Goal: Transaction & Acquisition: Purchase product/service

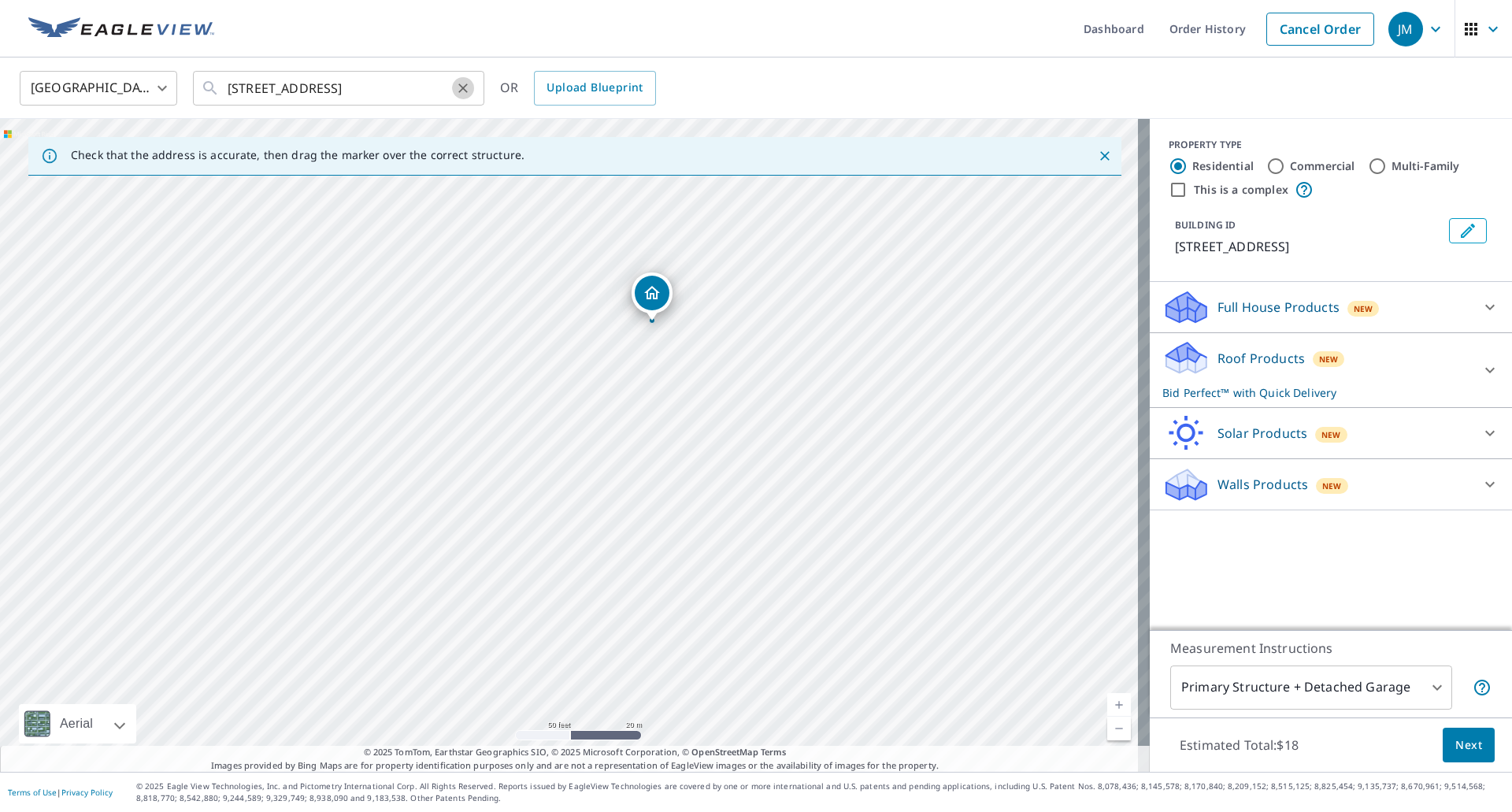
click at [465, 88] on icon "Clear" at bounding box center [463, 89] width 16 height 16
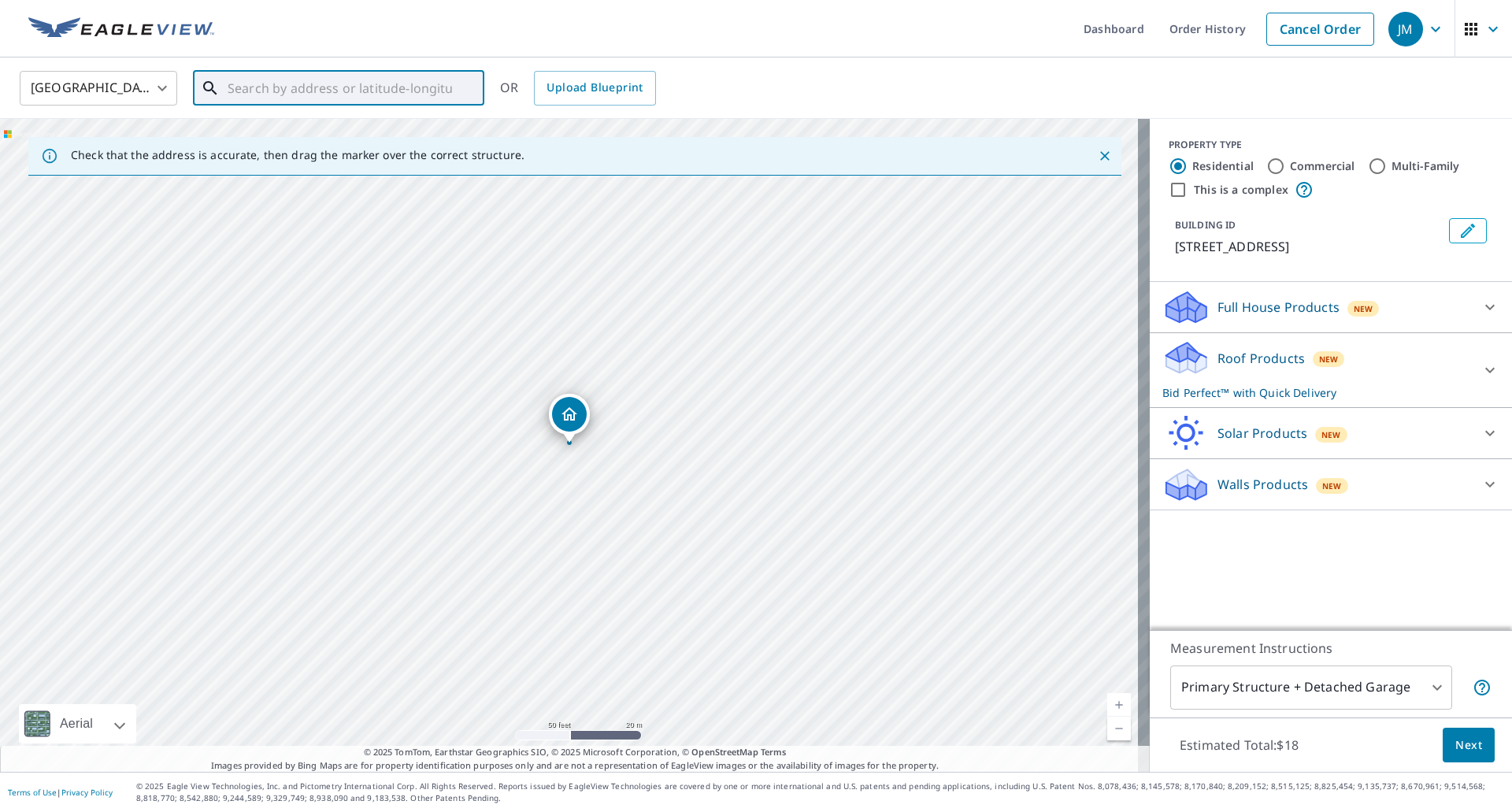
click at [339, 89] on input "text" at bounding box center [339, 88] width 225 height 44
paste input "[STREET_ADDRESS]"
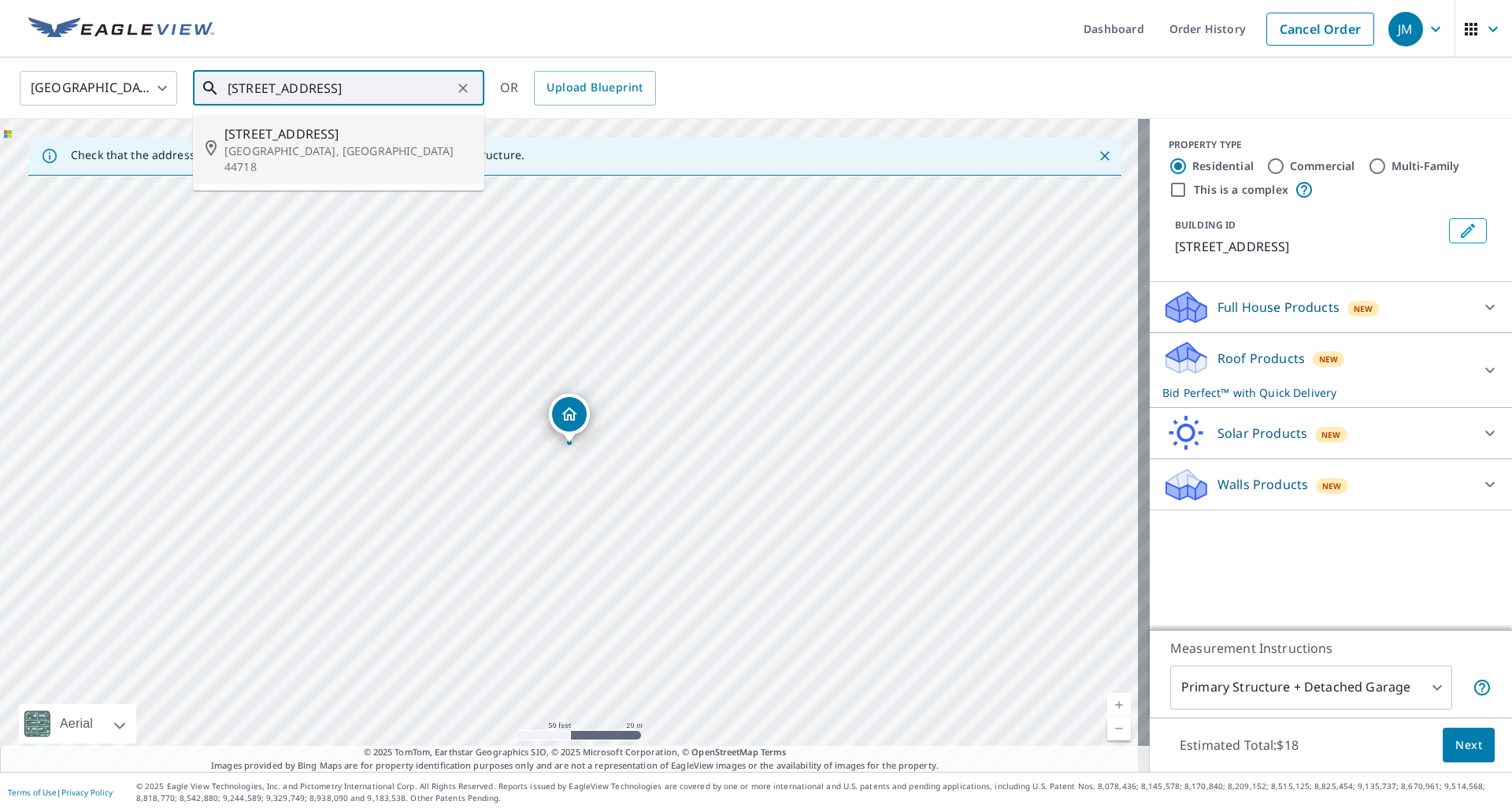
click at [306, 136] on span "[STREET_ADDRESS]" at bounding box center [348, 134] width 247 height 19
type input "[STREET_ADDRESS]"
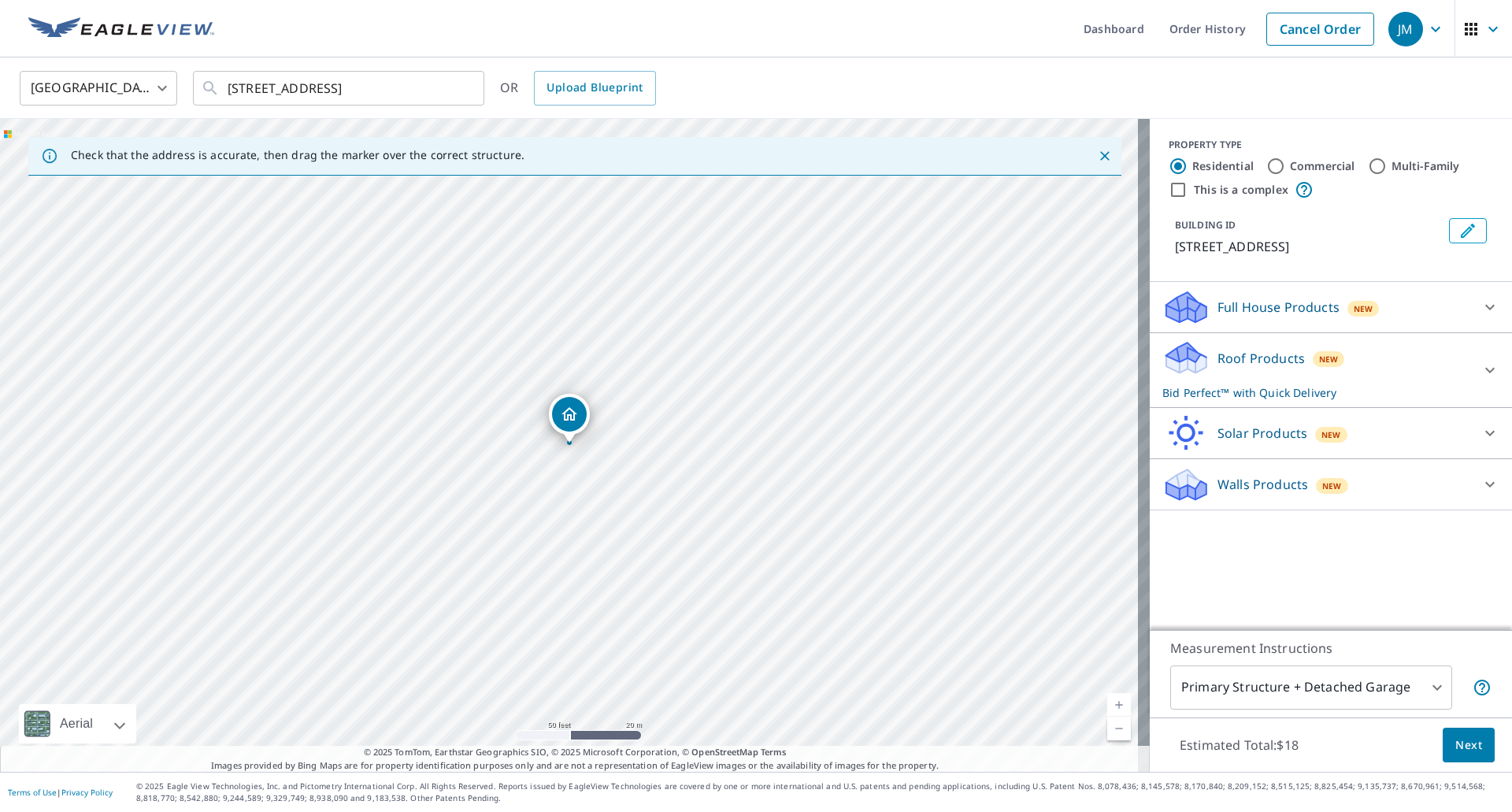
scroll to position [0, 0]
click at [1456, 747] on span "Next" at bounding box center [1469, 745] width 27 height 20
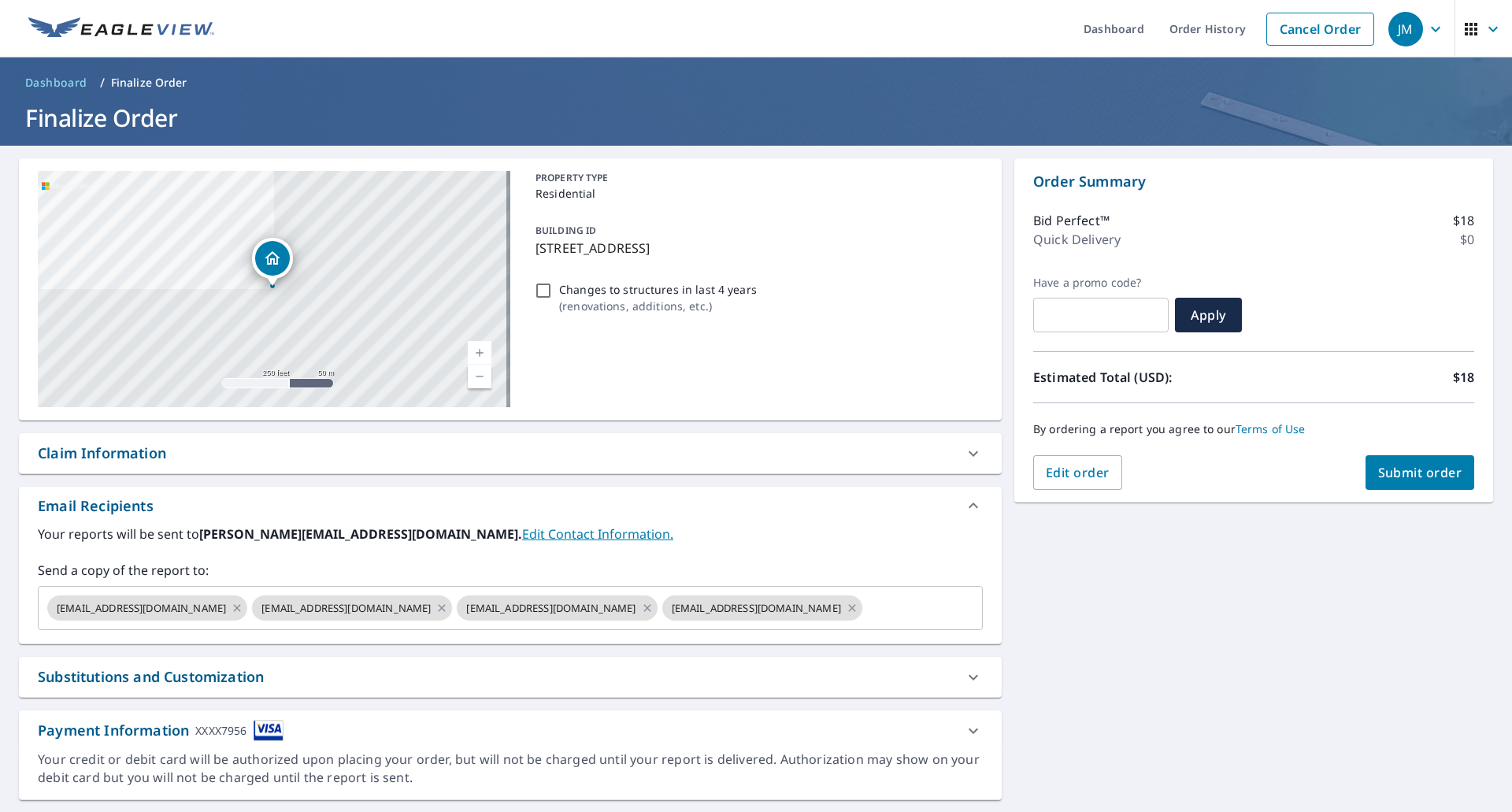
click at [128, 450] on div "Claim Information" at bounding box center [102, 453] width 128 height 21
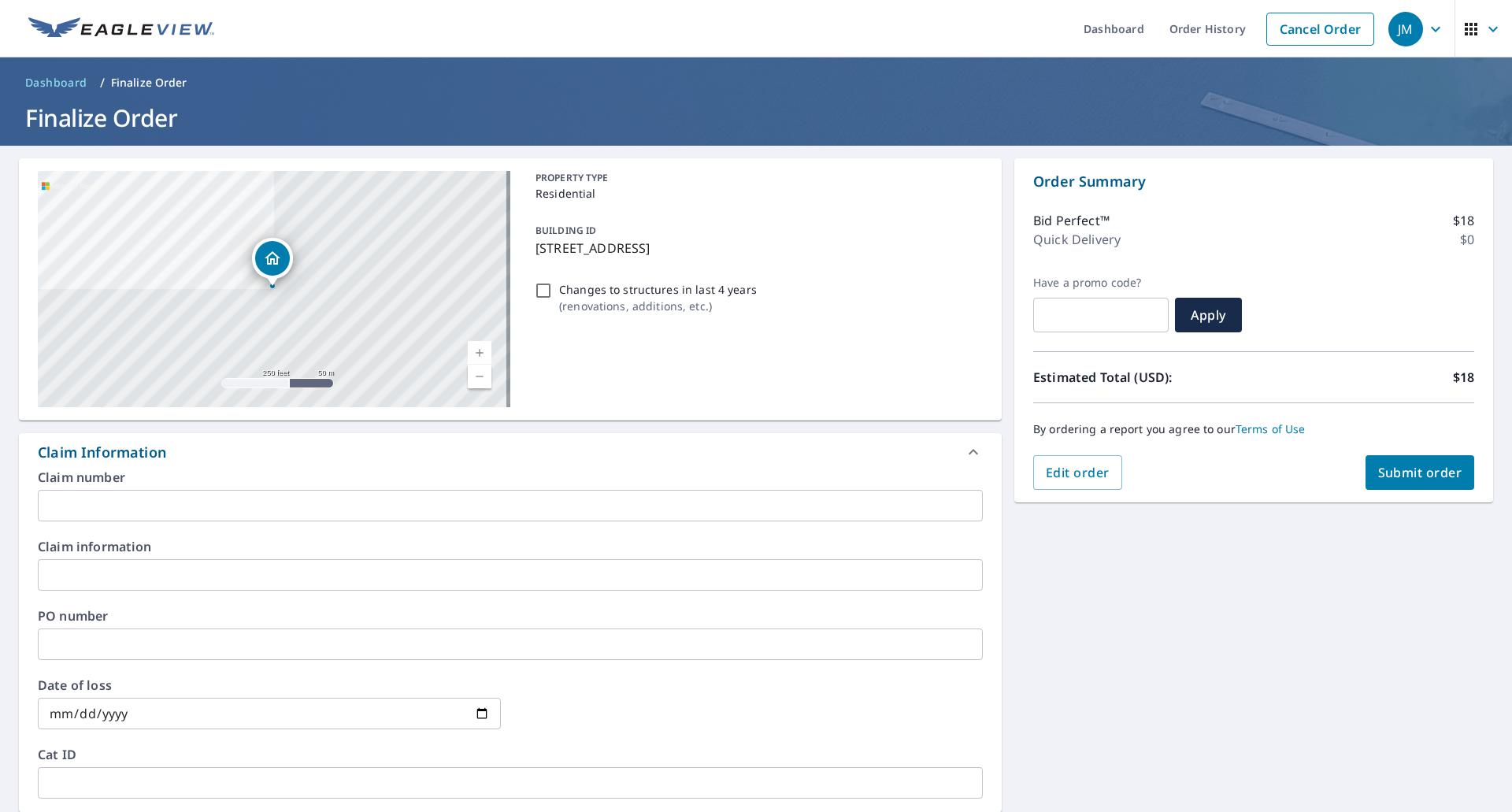
click at [120, 503] on input "text" at bounding box center [510, 505] width 945 height 31
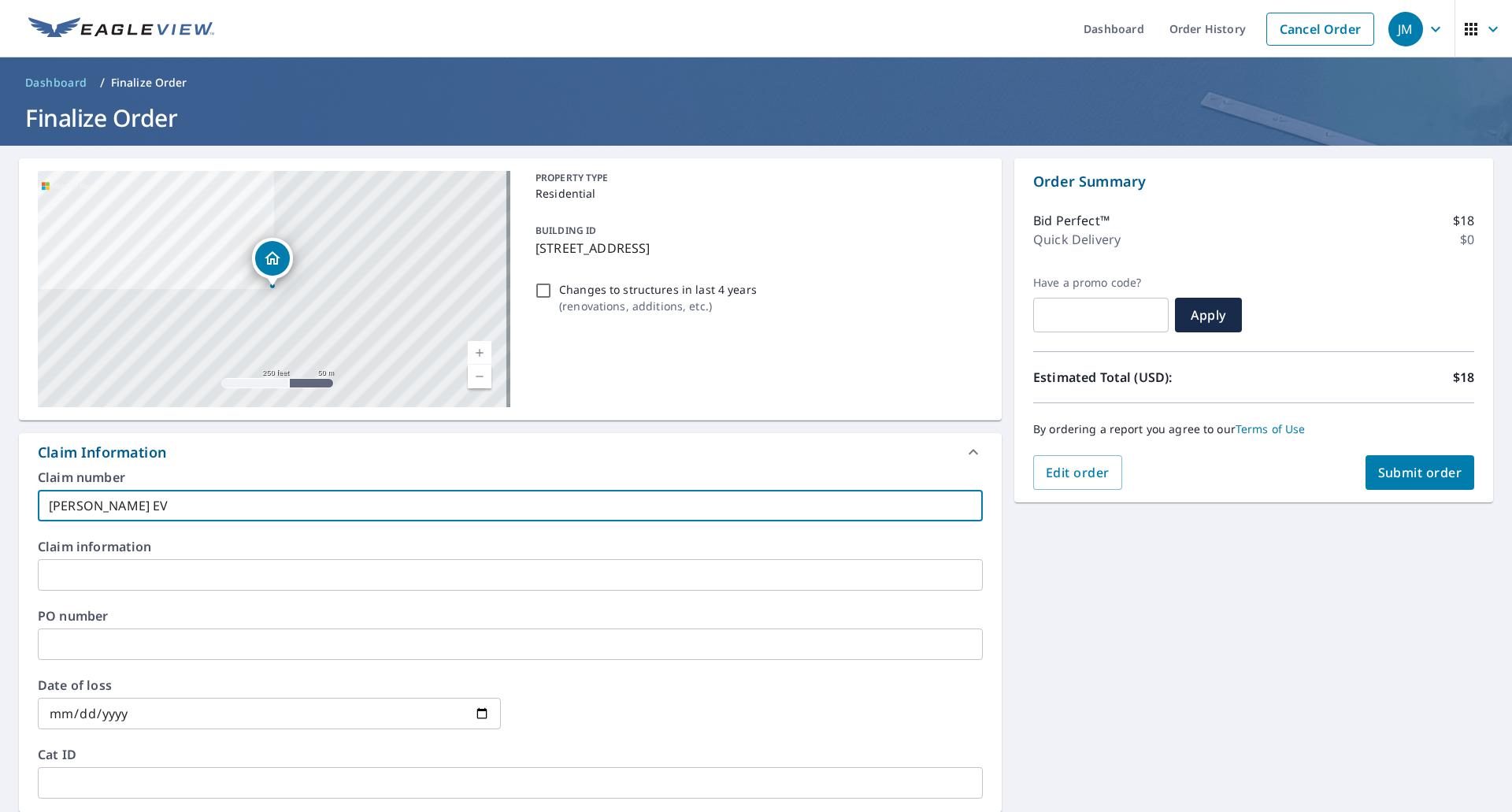
type input "[PERSON_NAME] EV"
click at [1410, 480] on span "Submit order" at bounding box center [1420, 472] width 84 height 17
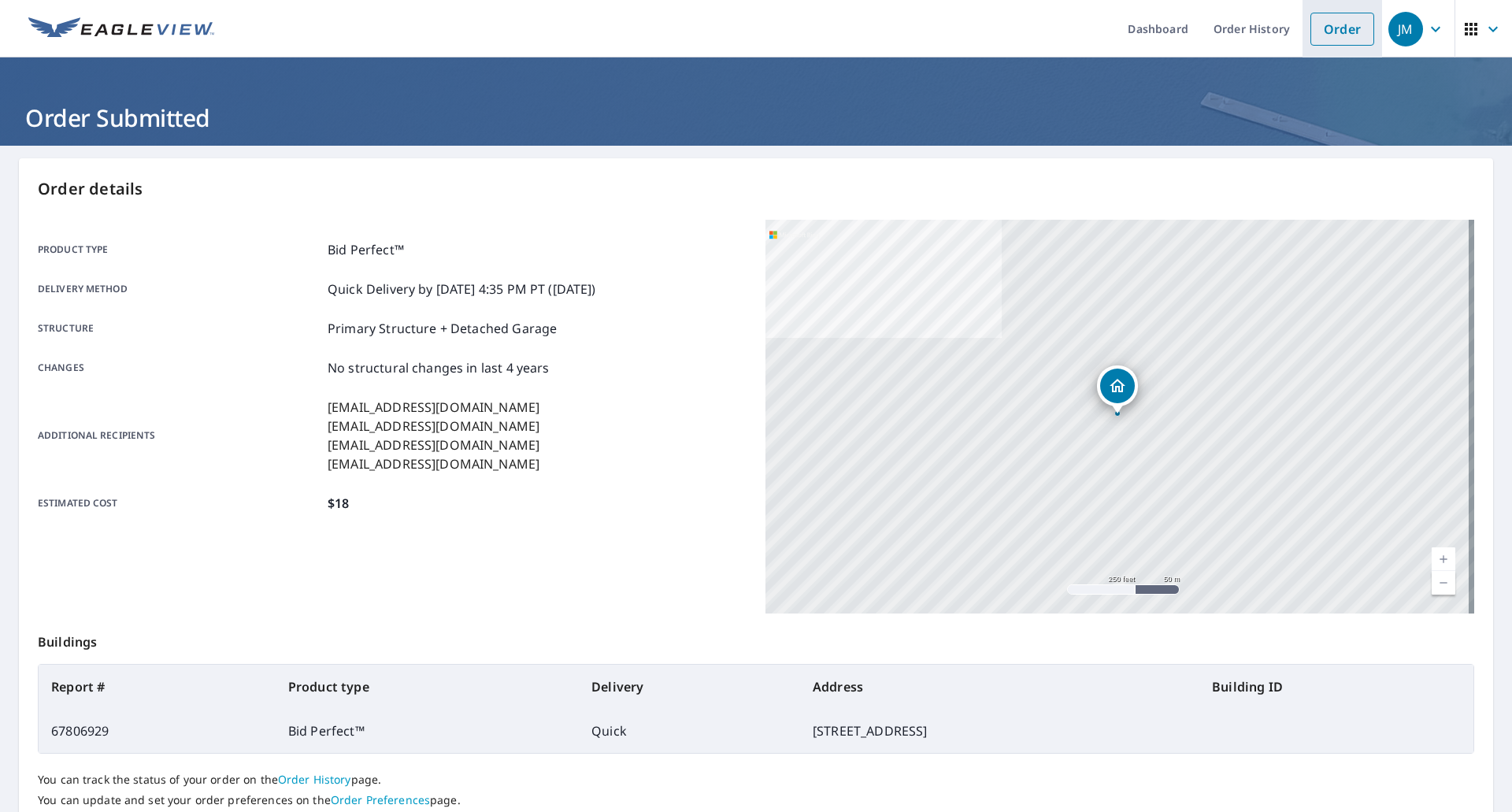
click at [1311, 31] on link "Order" at bounding box center [1342, 30] width 63 height 33
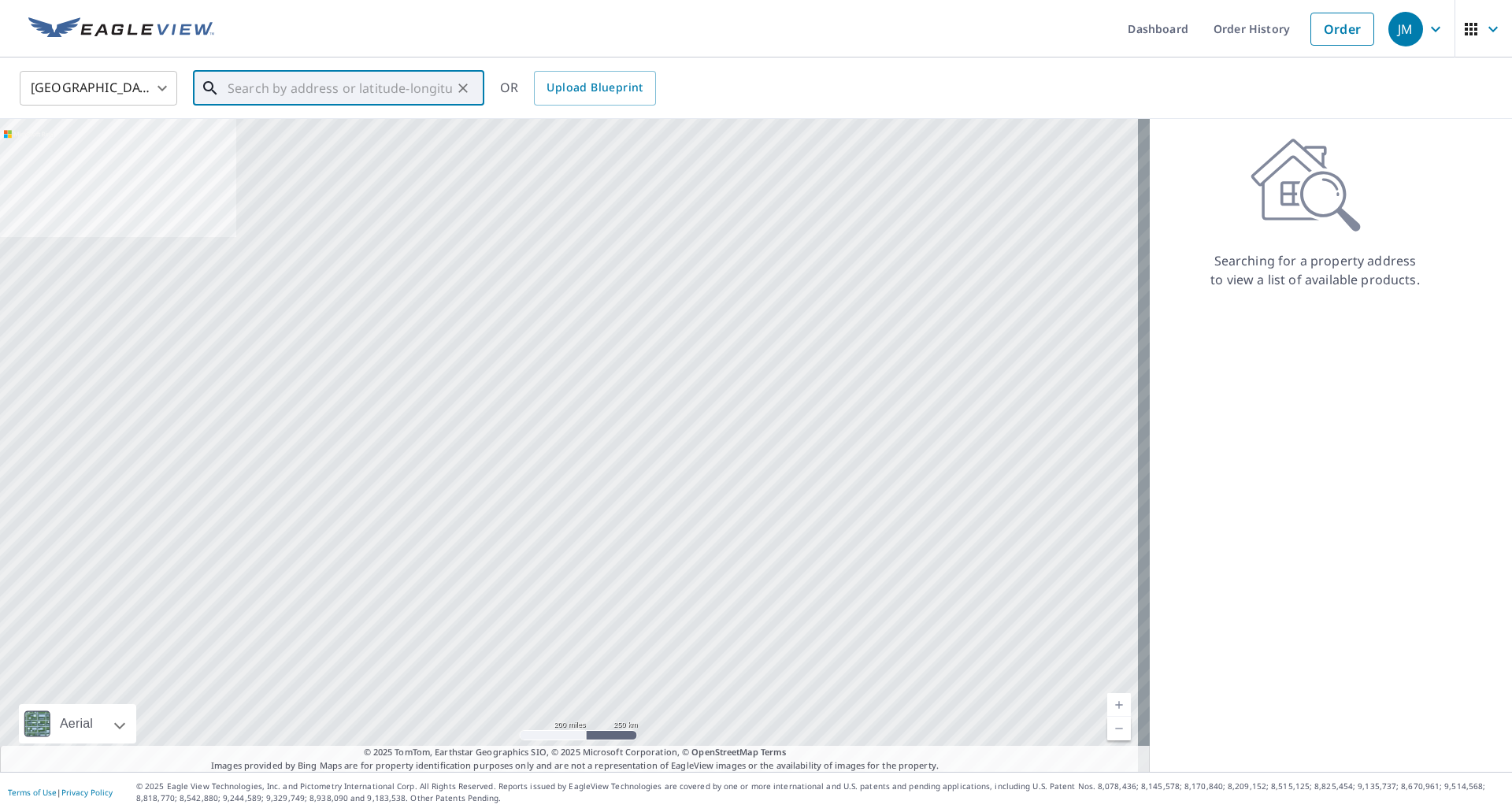
click at [417, 82] on input "text" at bounding box center [339, 88] width 225 height 44
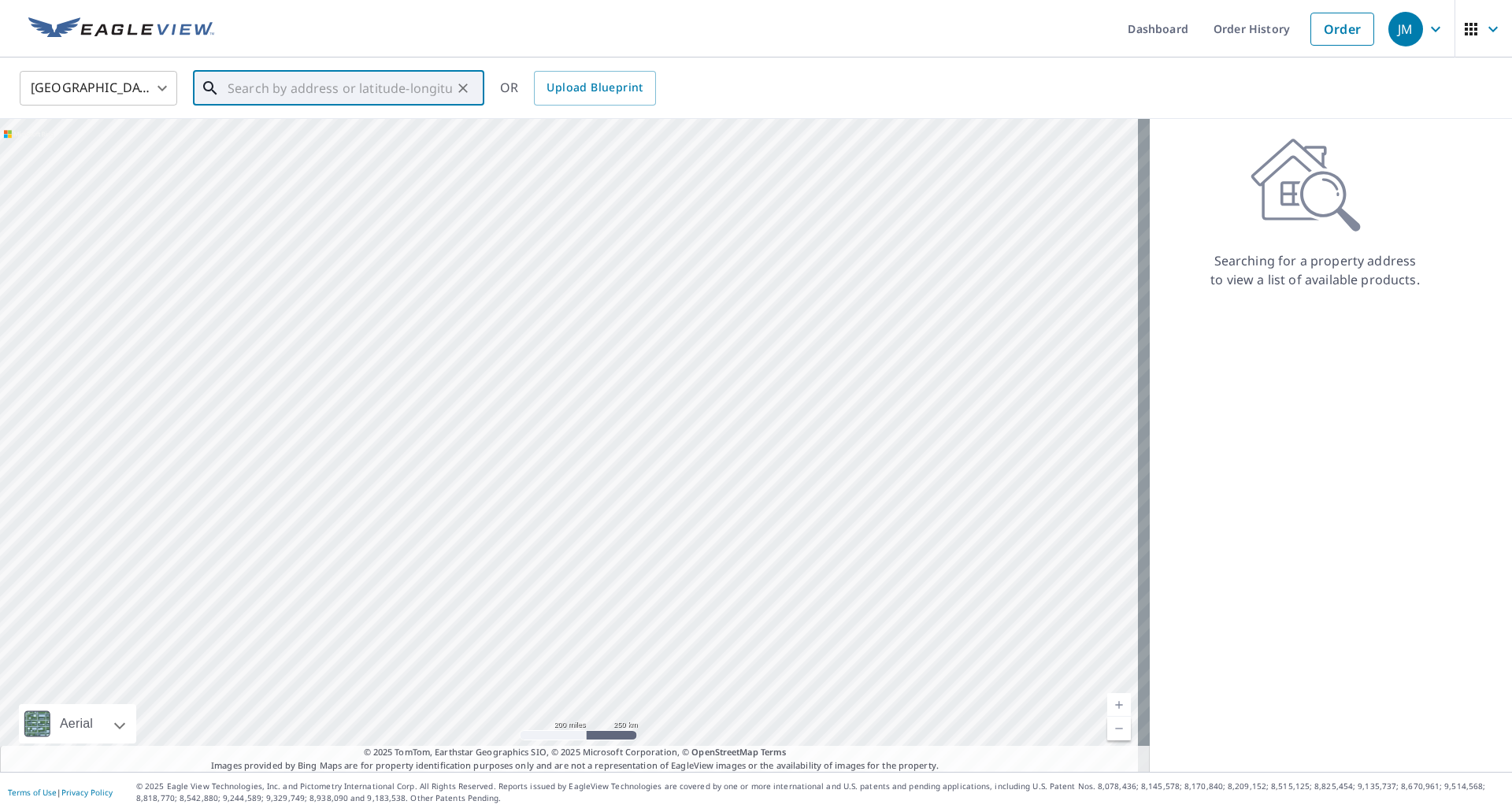
paste input "[STREET_ADDRESS]"
click at [317, 140] on span "[STREET_ADDRESS]" at bounding box center [348, 134] width 247 height 19
type input "[STREET_ADDRESS]"
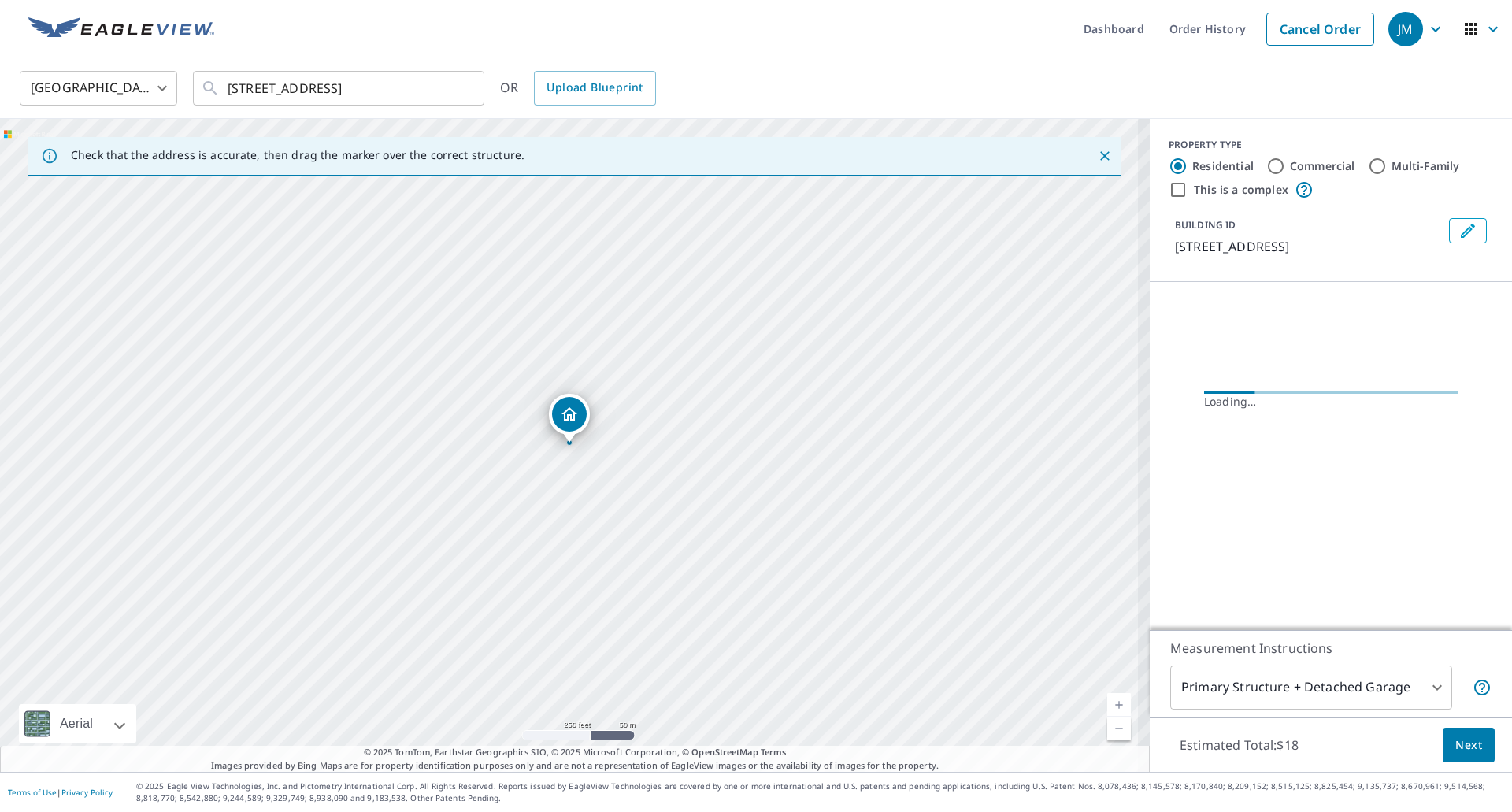
scroll to position [0, 0]
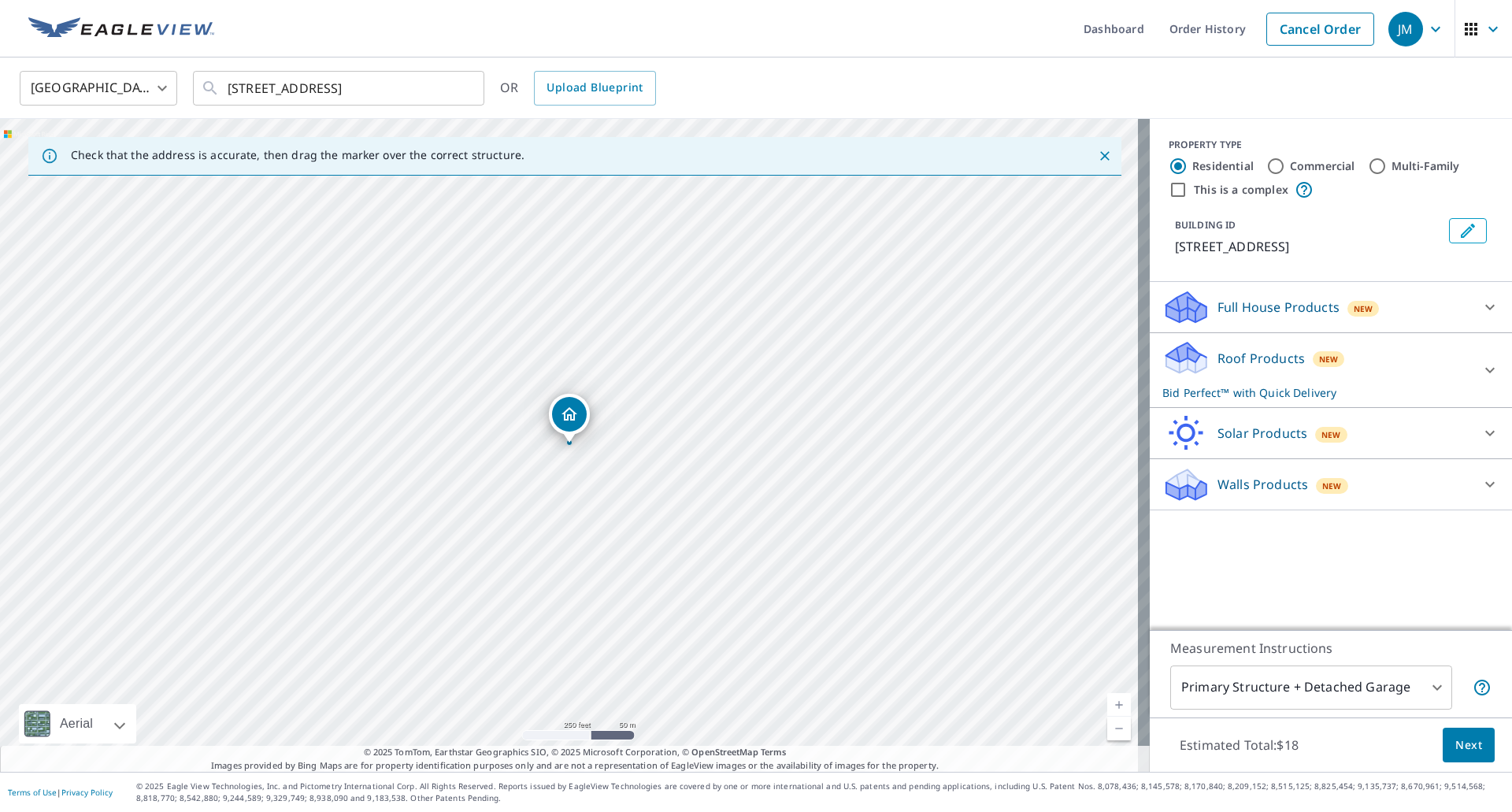
click at [1443, 753] on button "Next" at bounding box center [1469, 745] width 52 height 36
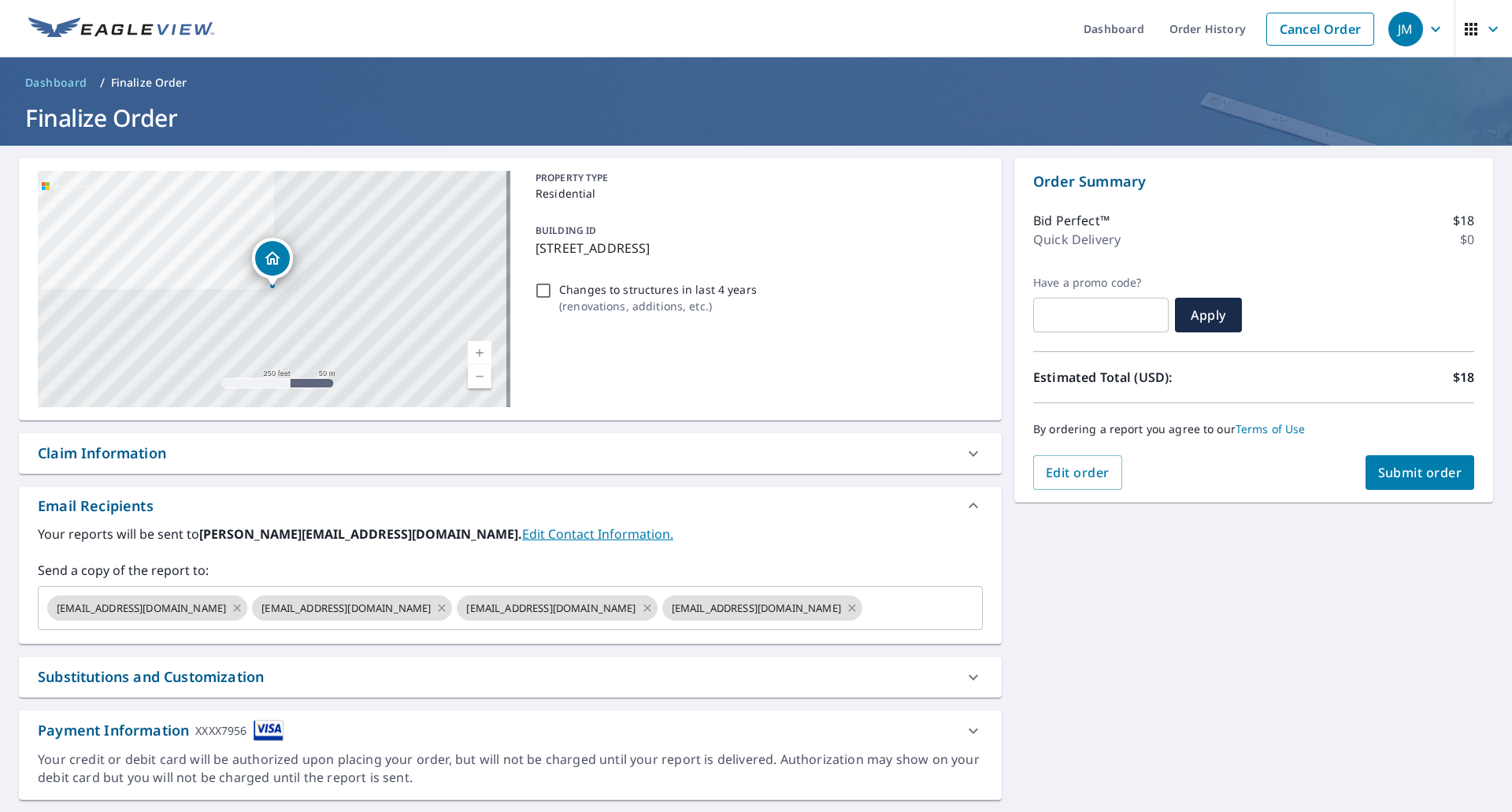
click at [140, 455] on div "Claim Information" at bounding box center [102, 453] width 128 height 21
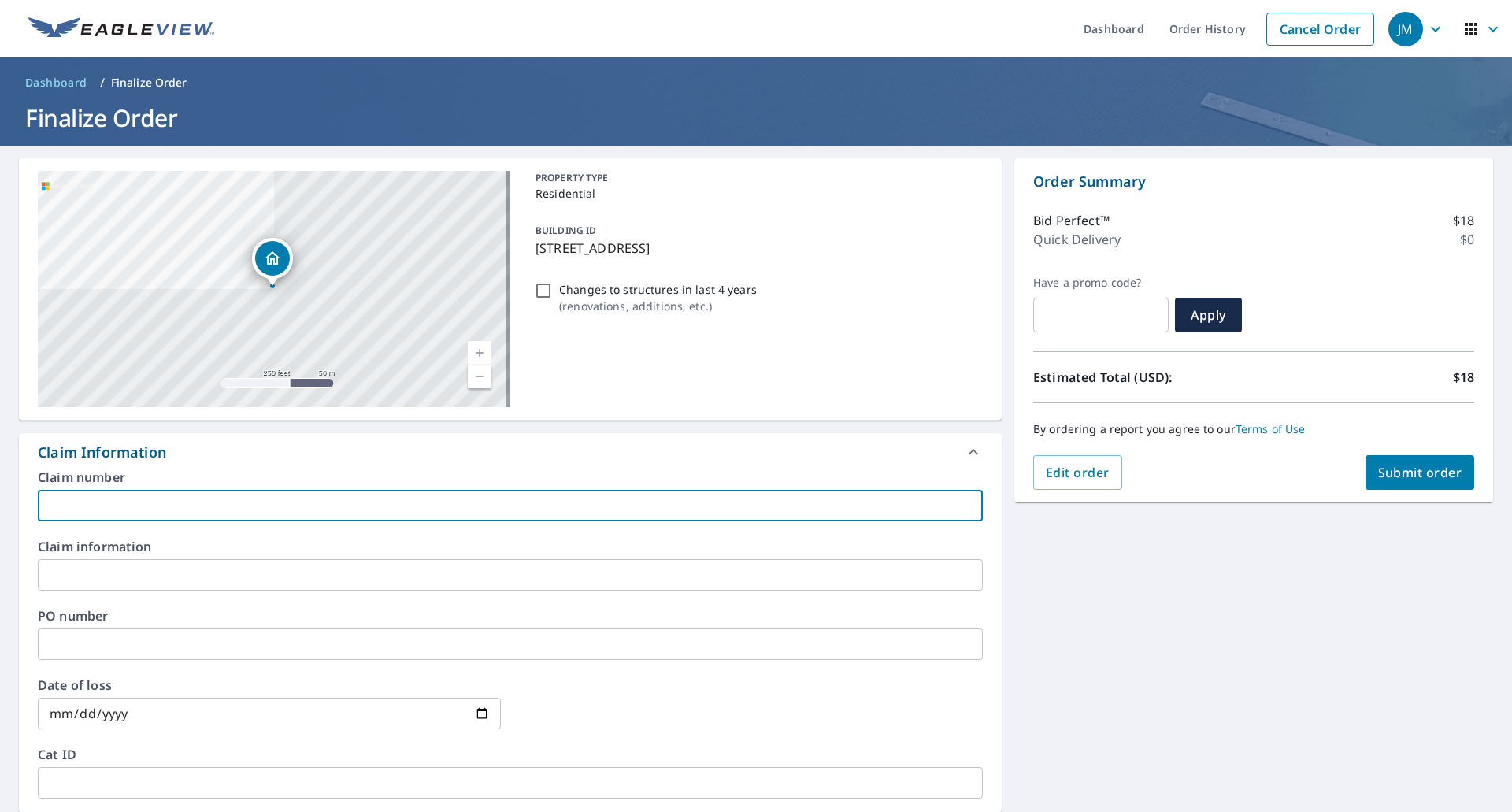
click at [161, 508] on input "text" at bounding box center [510, 505] width 945 height 31
type input "[PERSON_NAME]"
click at [1392, 480] on span "Submit order" at bounding box center [1420, 472] width 84 height 17
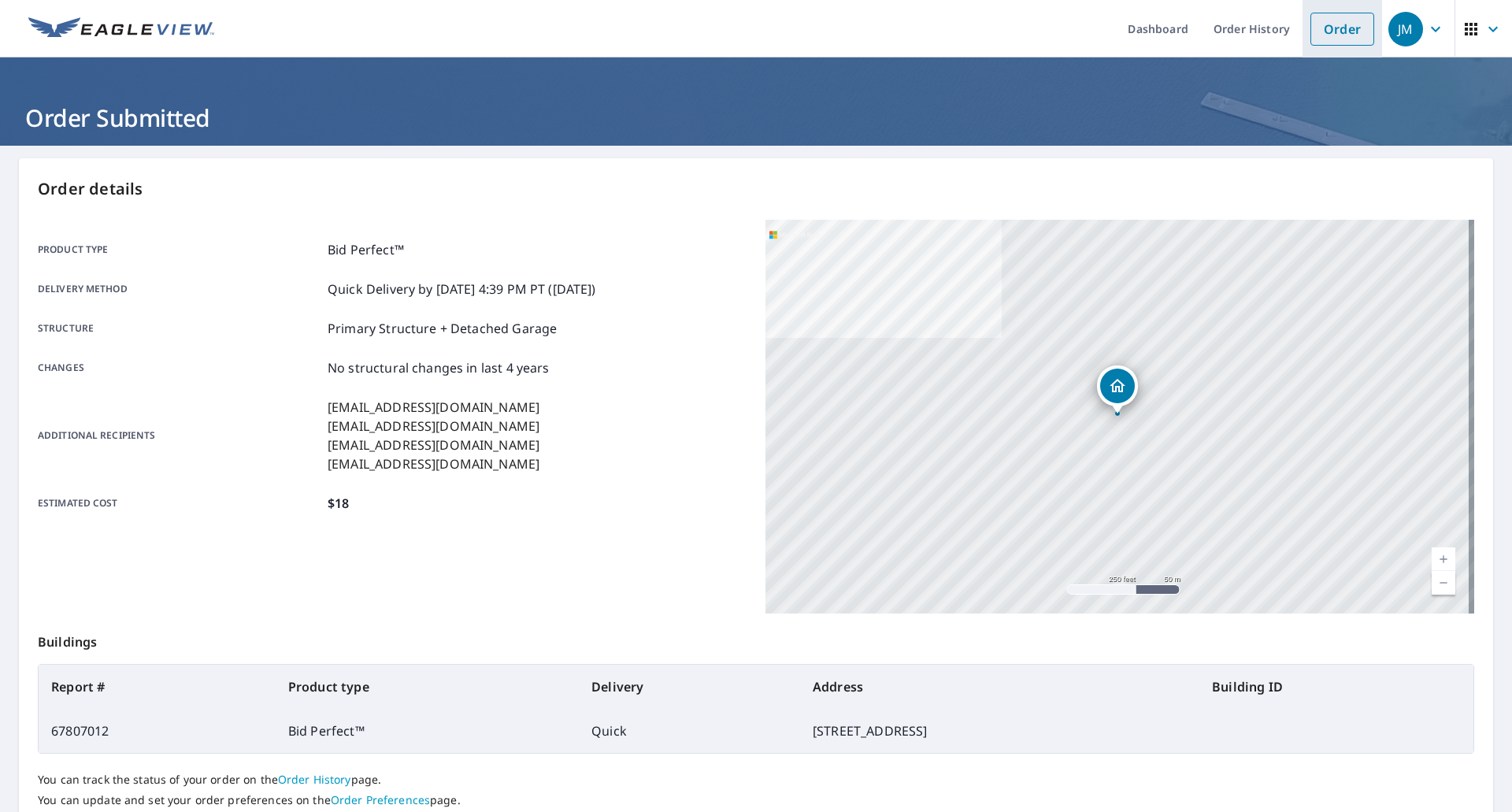
click at [1330, 21] on link "Order" at bounding box center [1342, 30] width 63 height 33
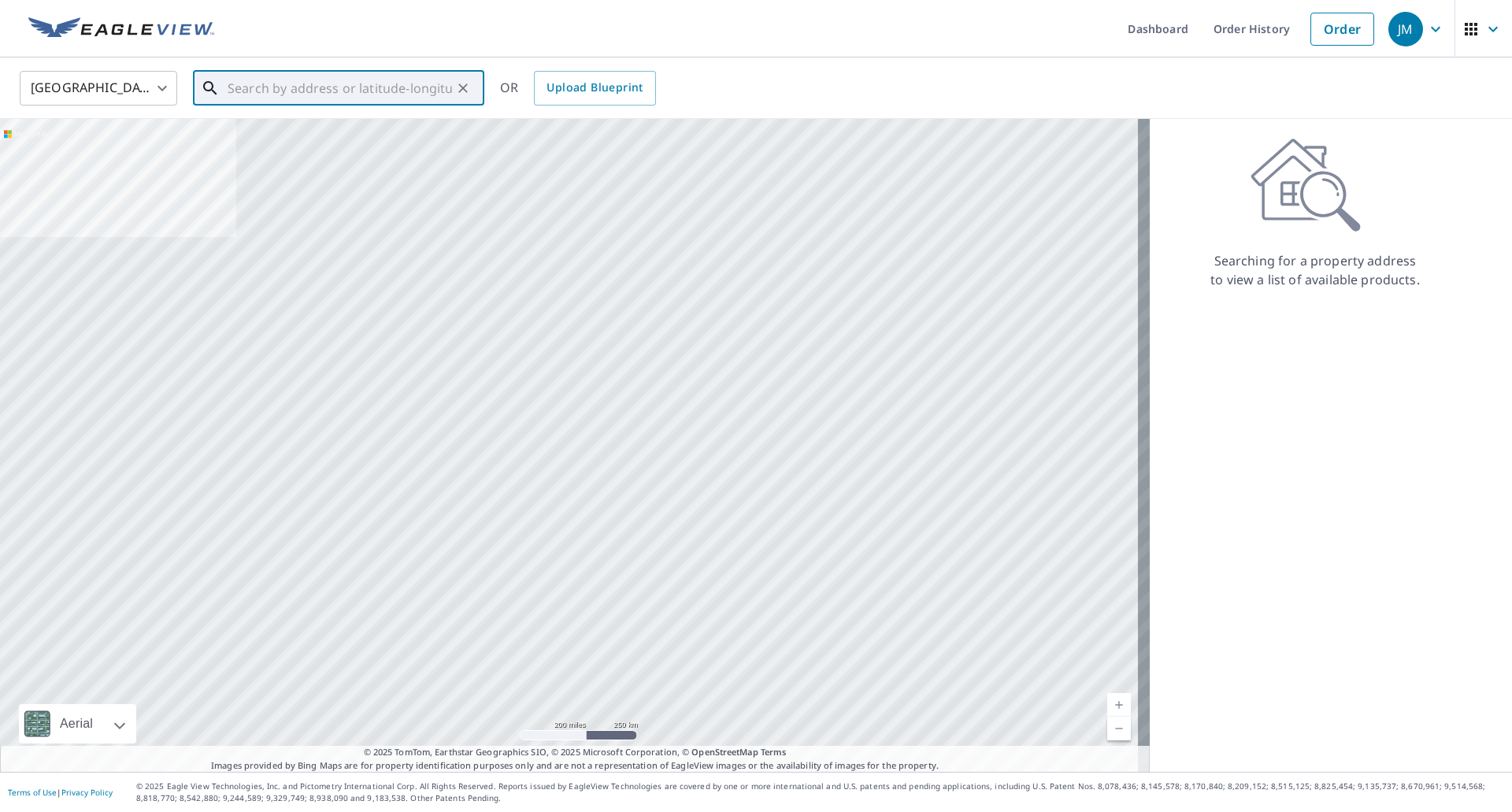
click at [382, 83] on input "text" at bounding box center [339, 88] width 225 height 44
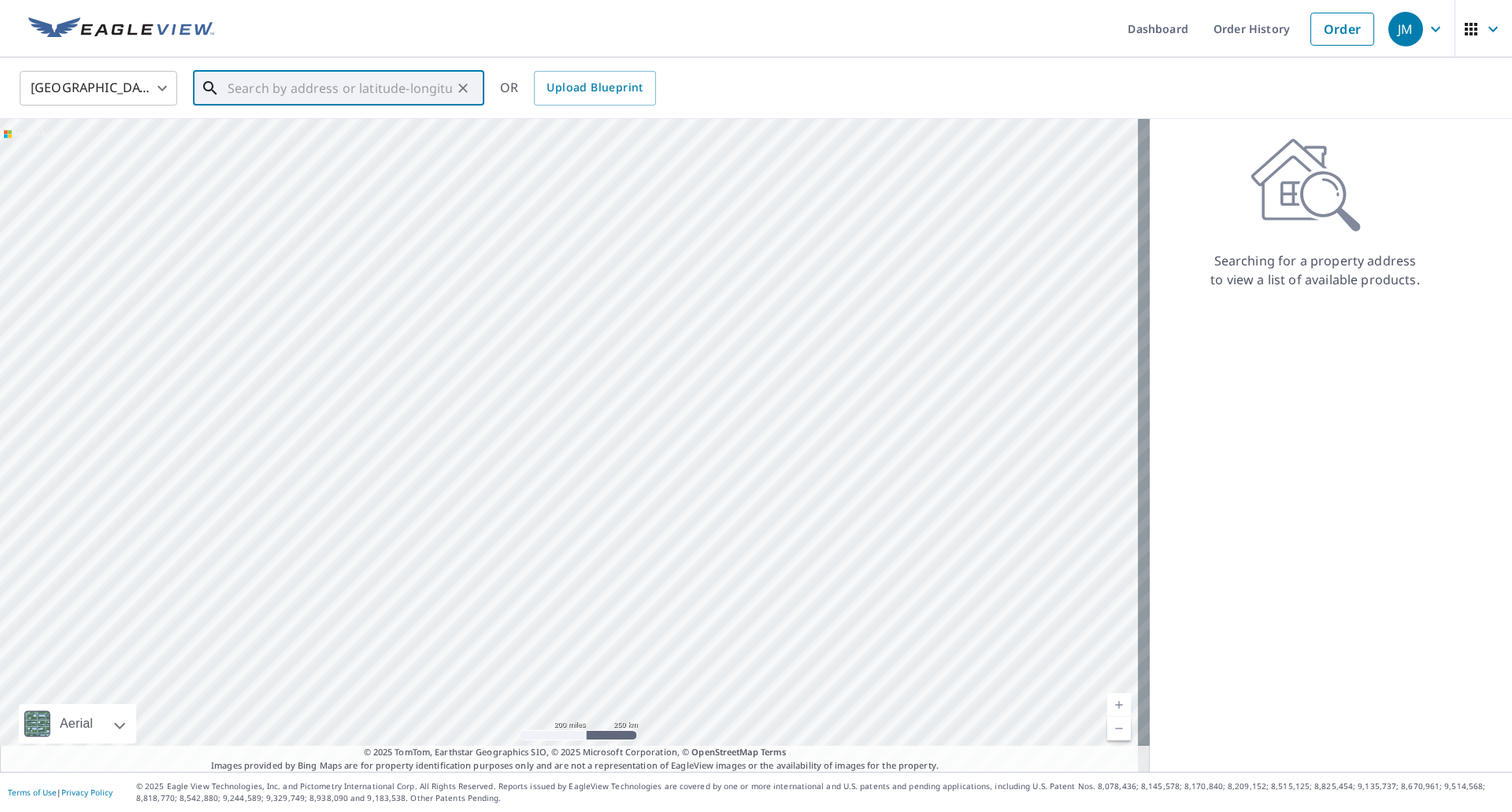
paste input "[STREET_ADDRESS]"
click at [286, 135] on span "[STREET_ADDRESS]" at bounding box center [348, 134] width 247 height 19
type input "[STREET_ADDRESS]"
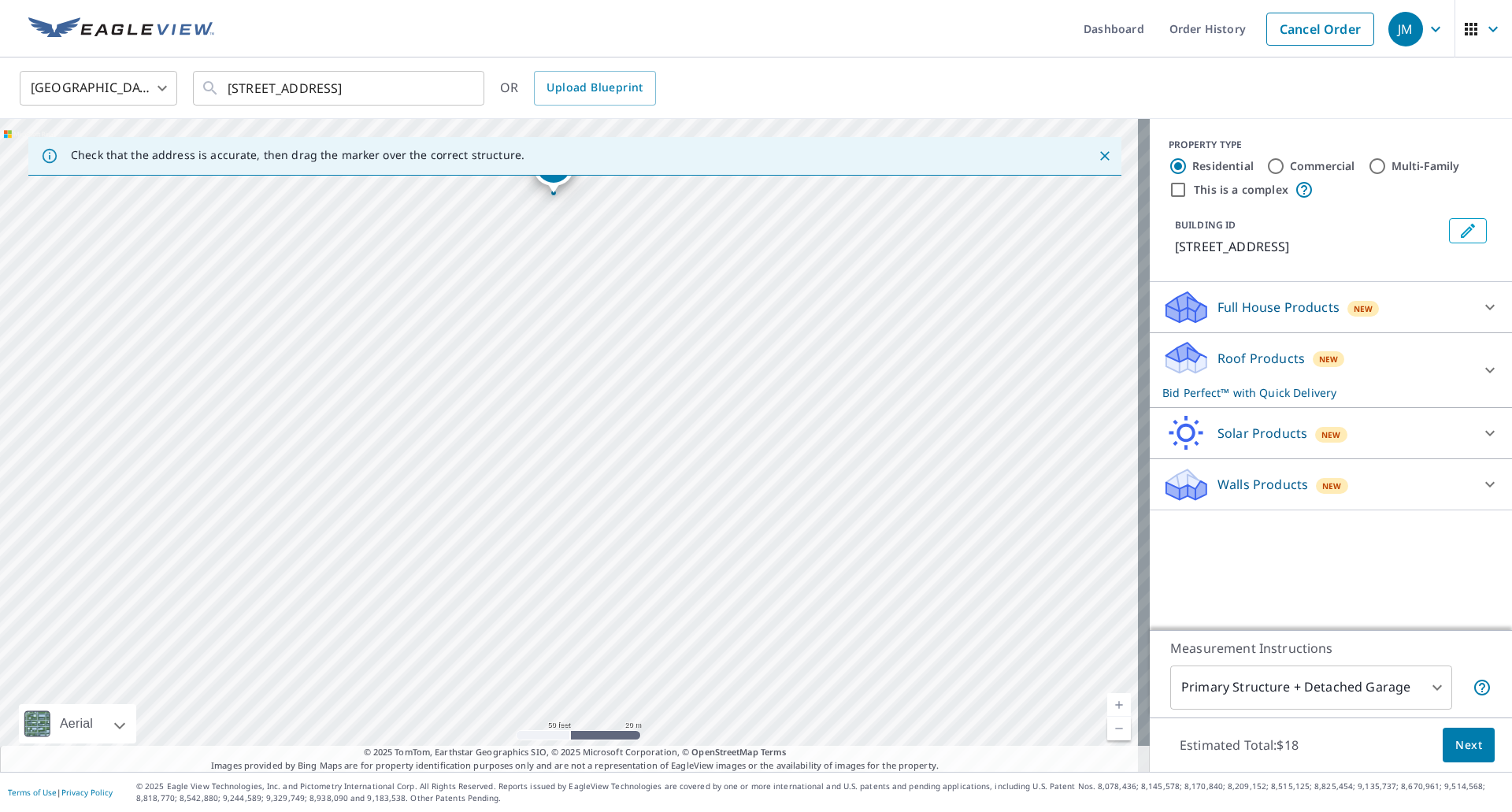
drag, startPoint x: 582, startPoint y: 378, endPoint x: 570, endPoint y: 596, distance: 218.3
click at [570, 596] on div "[STREET_ADDRESS]" at bounding box center [575, 446] width 1150 height 653
drag, startPoint x: 539, startPoint y: 432, endPoint x: 554, endPoint y: -12, distance: 444.3
click at [554, 0] on html "JM JM Dashboard Order History Cancel Order JM [GEOGRAPHIC_DATA] [GEOGRAPHIC_DAT…" at bounding box center [756, 406] width 1512 height 812
click at [463, 89] on icon "Clear" at bounding box center [463, 89] width 16 height 16
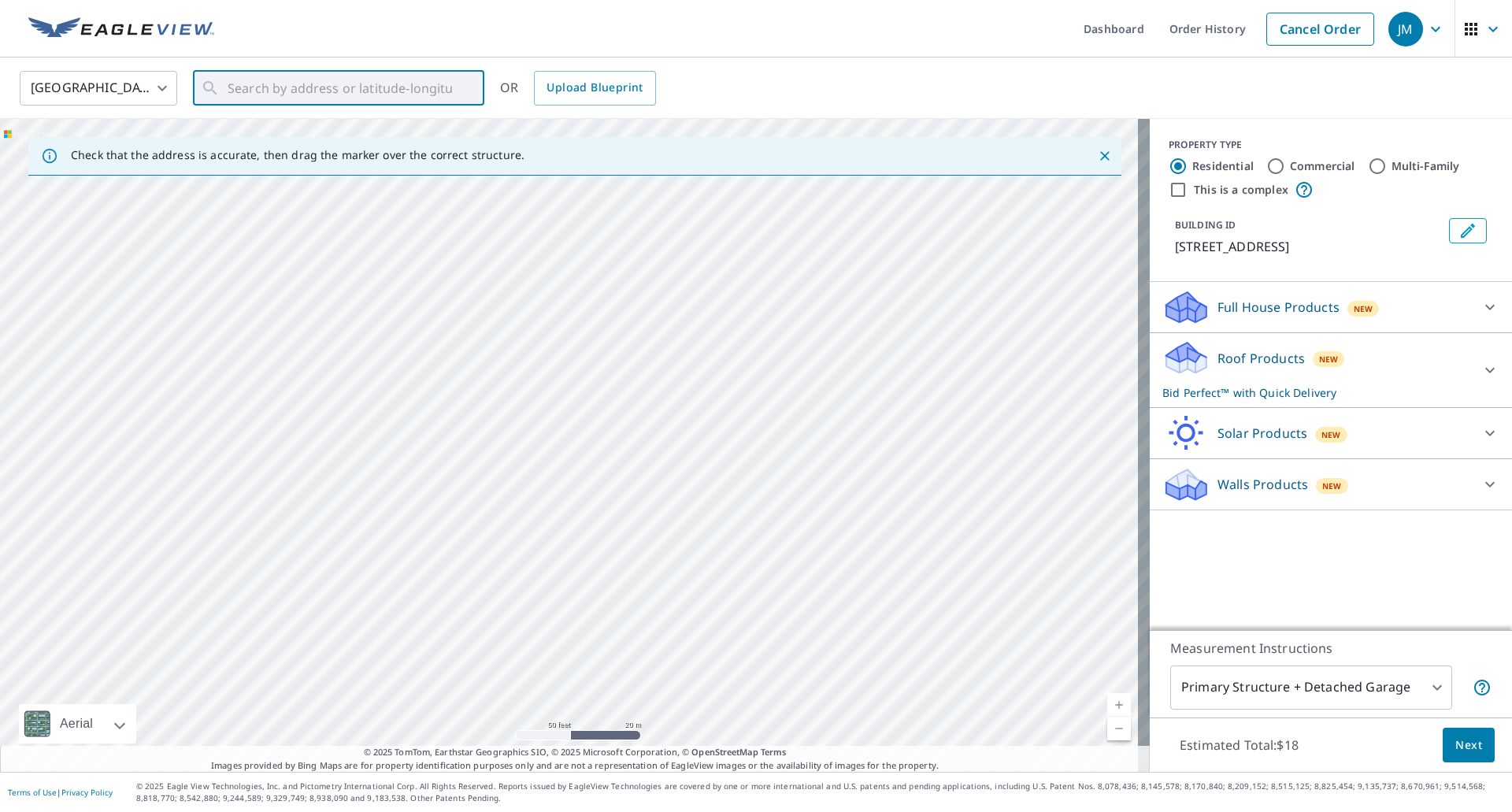
click at [1459, 736] on span "Next" at bounding box center [1469, 745] width 27 height 20
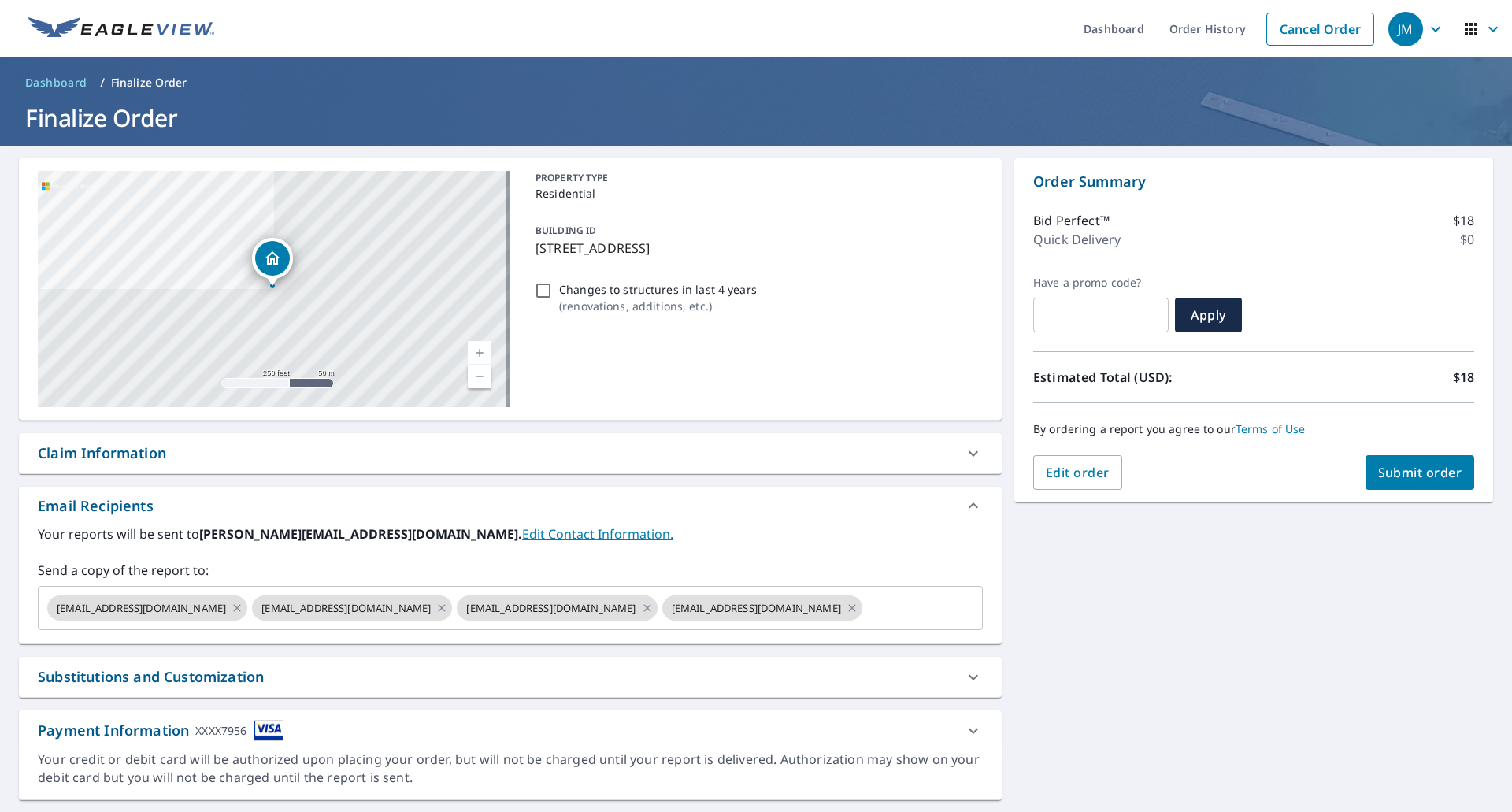
click at [118, 451] on div "Claim Information" at bounding box center [102, 453] width 128 height 21
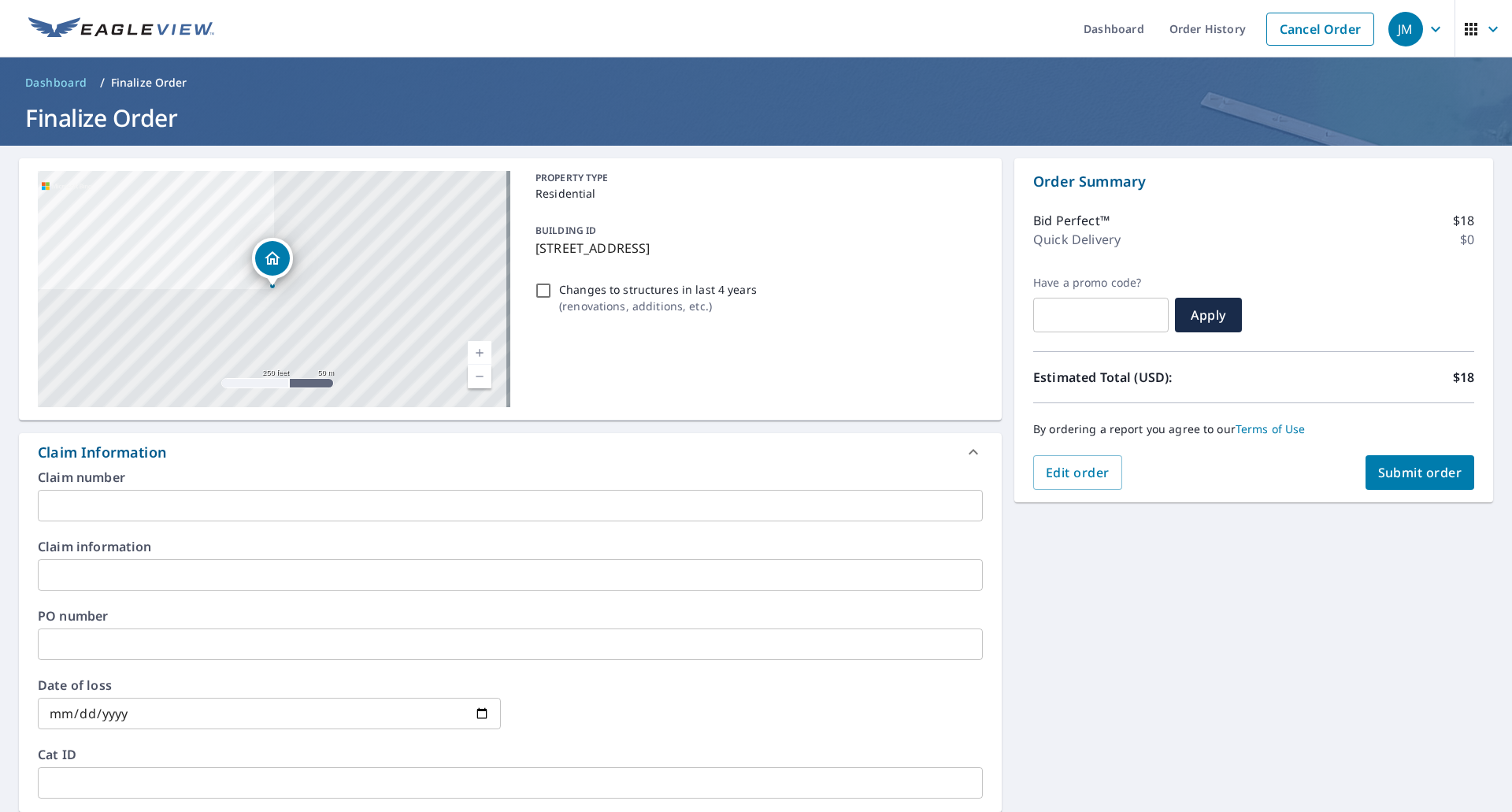
click at [115, 497] on input "text" at bounding box center [510, 505] width 945 height 31
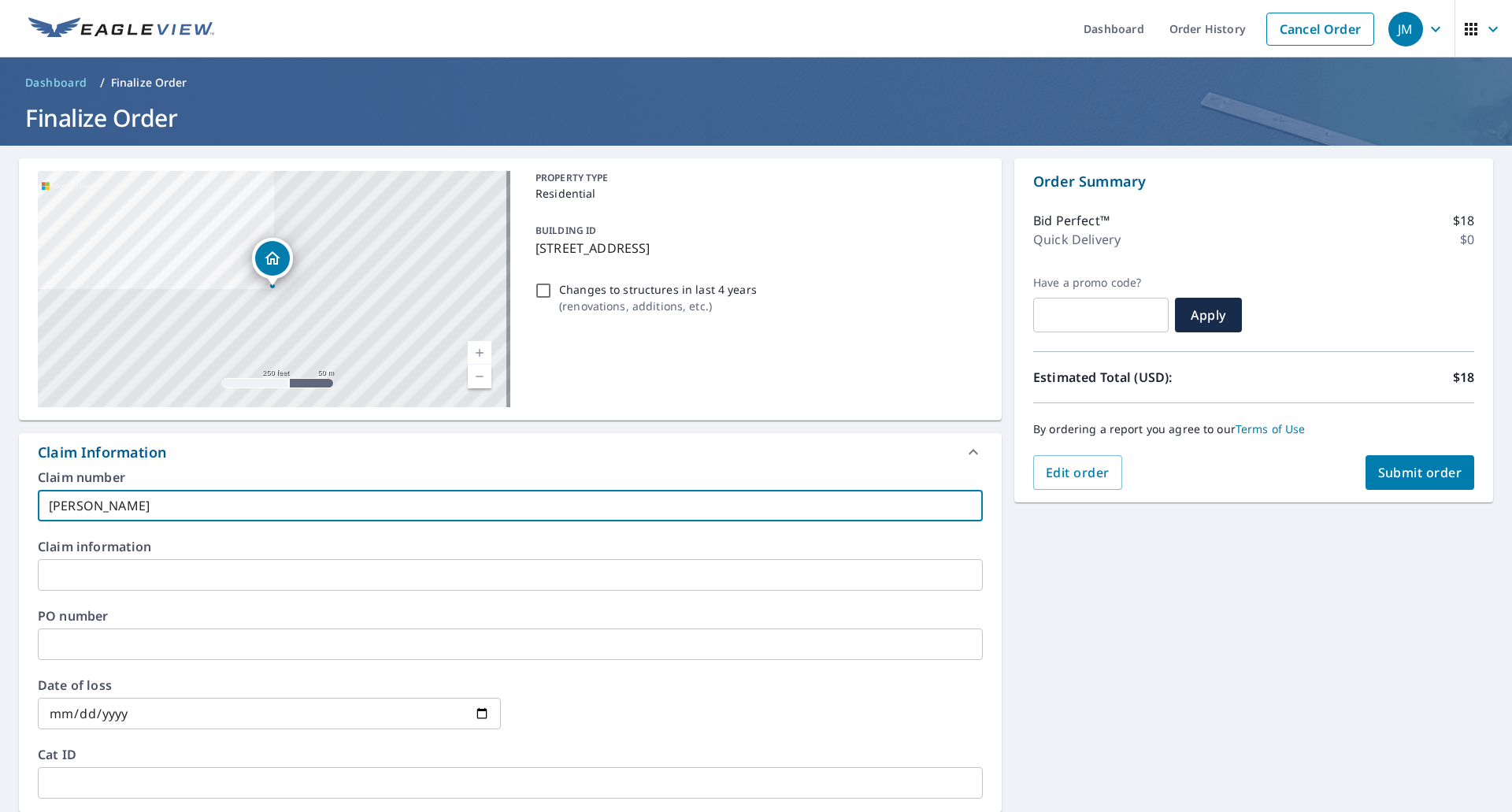
type input "[PERSON_NAME]"
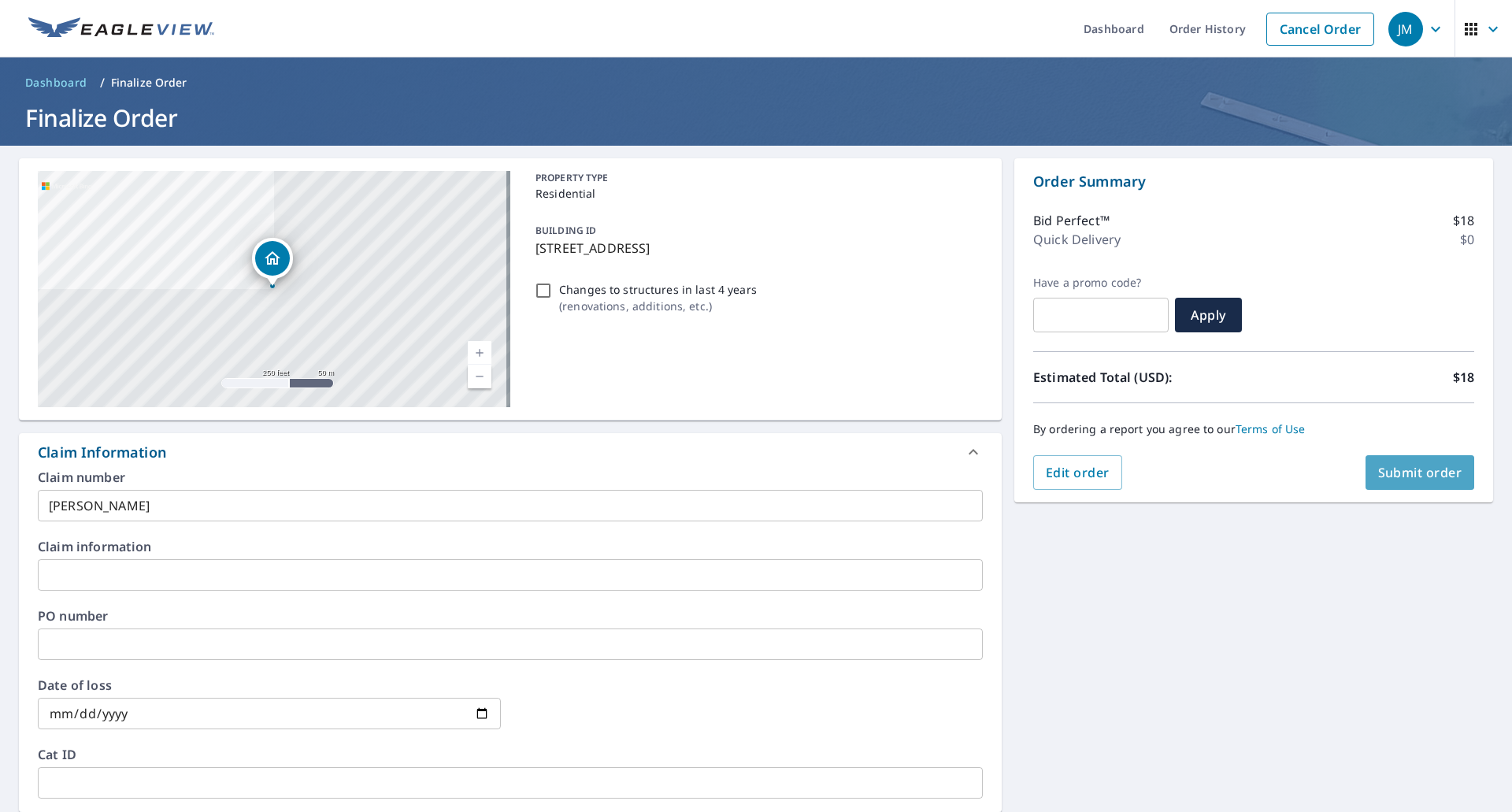
click at [1378, 471] on span "Submit order" at bounding box center [1420, 472] width 84 height 17
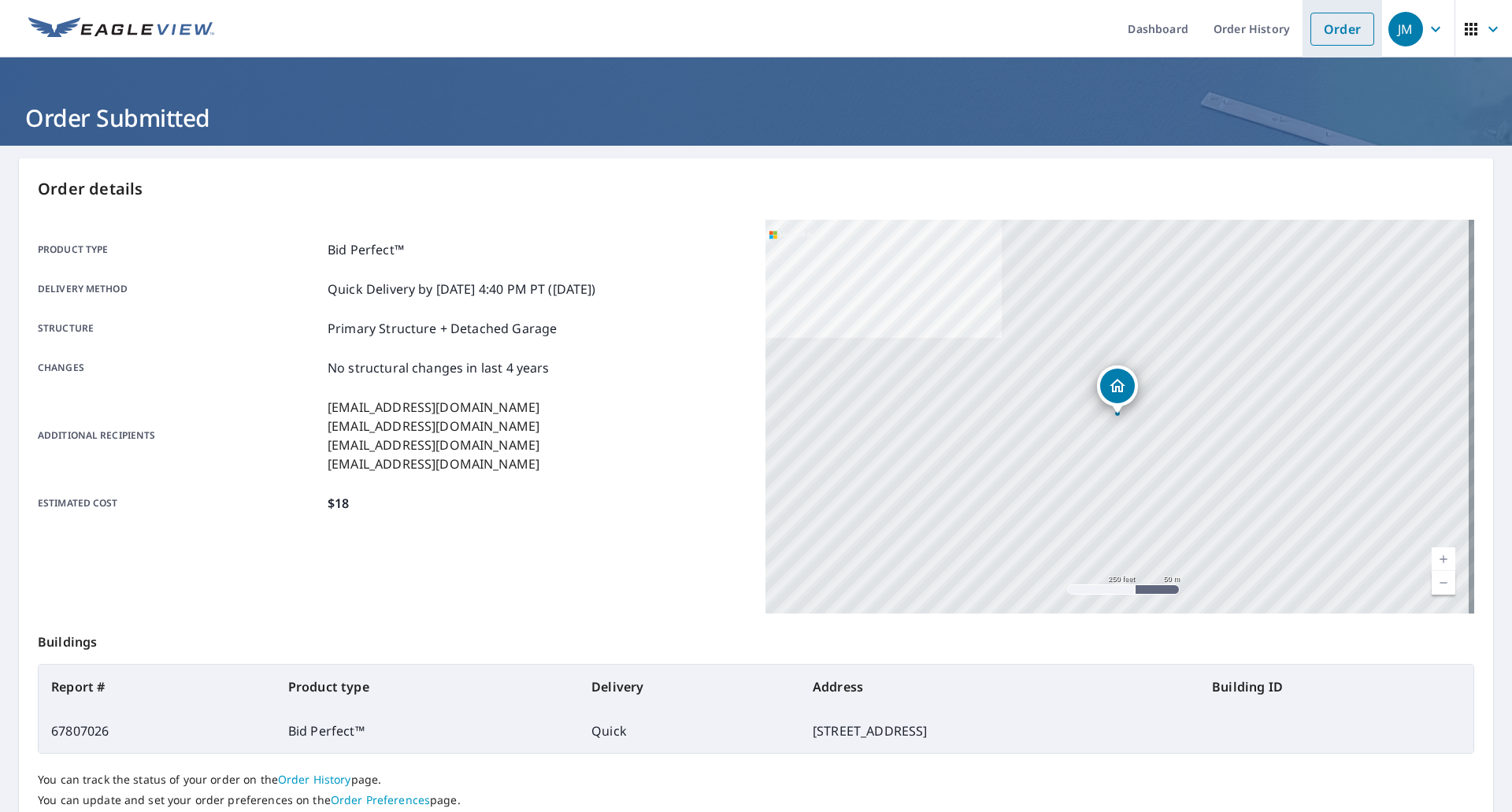
click at [1316, 21] on link "Order" at bounding box center [1342, 30] width 63 height 33
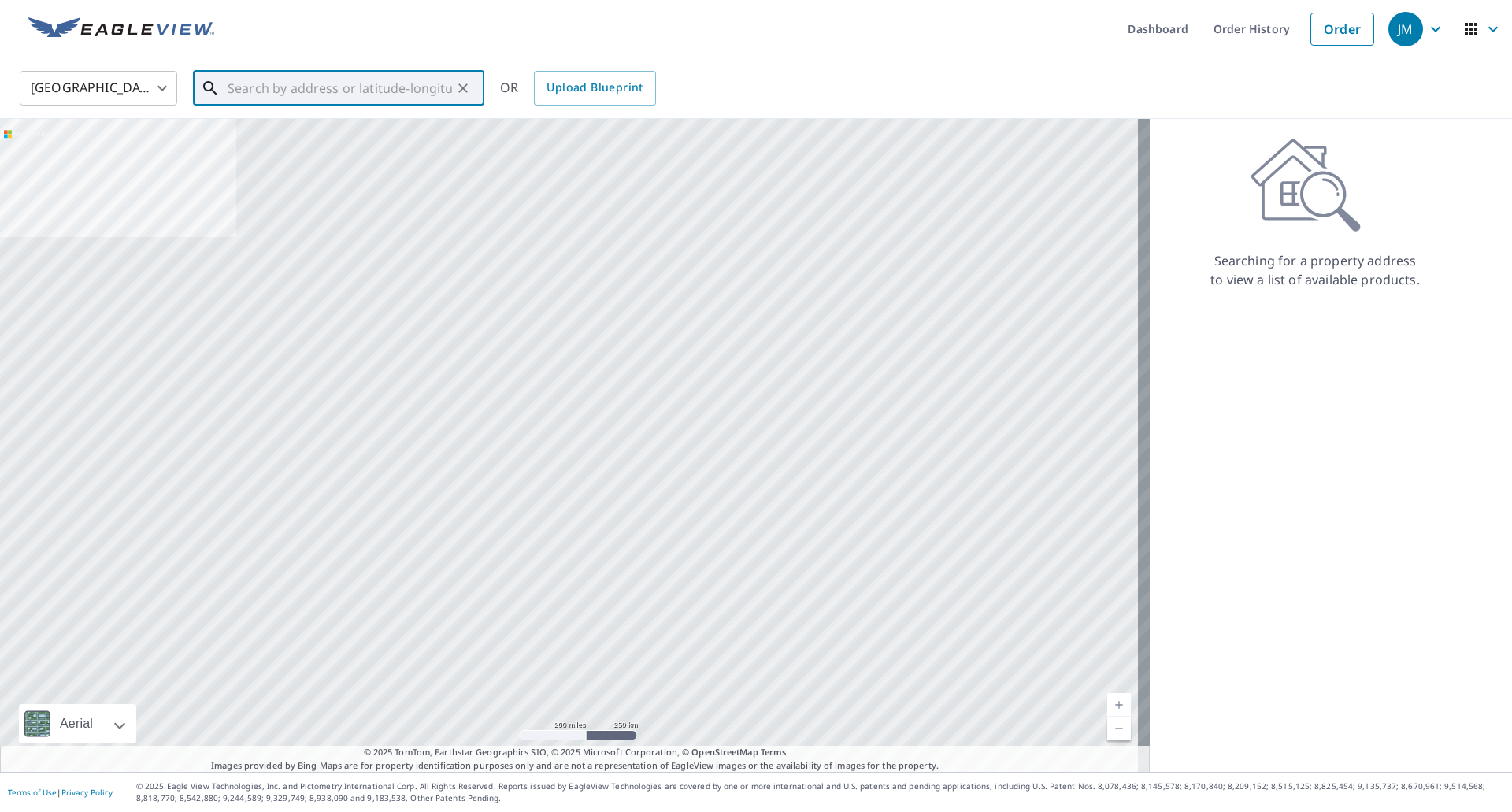
click at [390, 89] on input "text" at bounding box center [339, 88] width 225 height 44
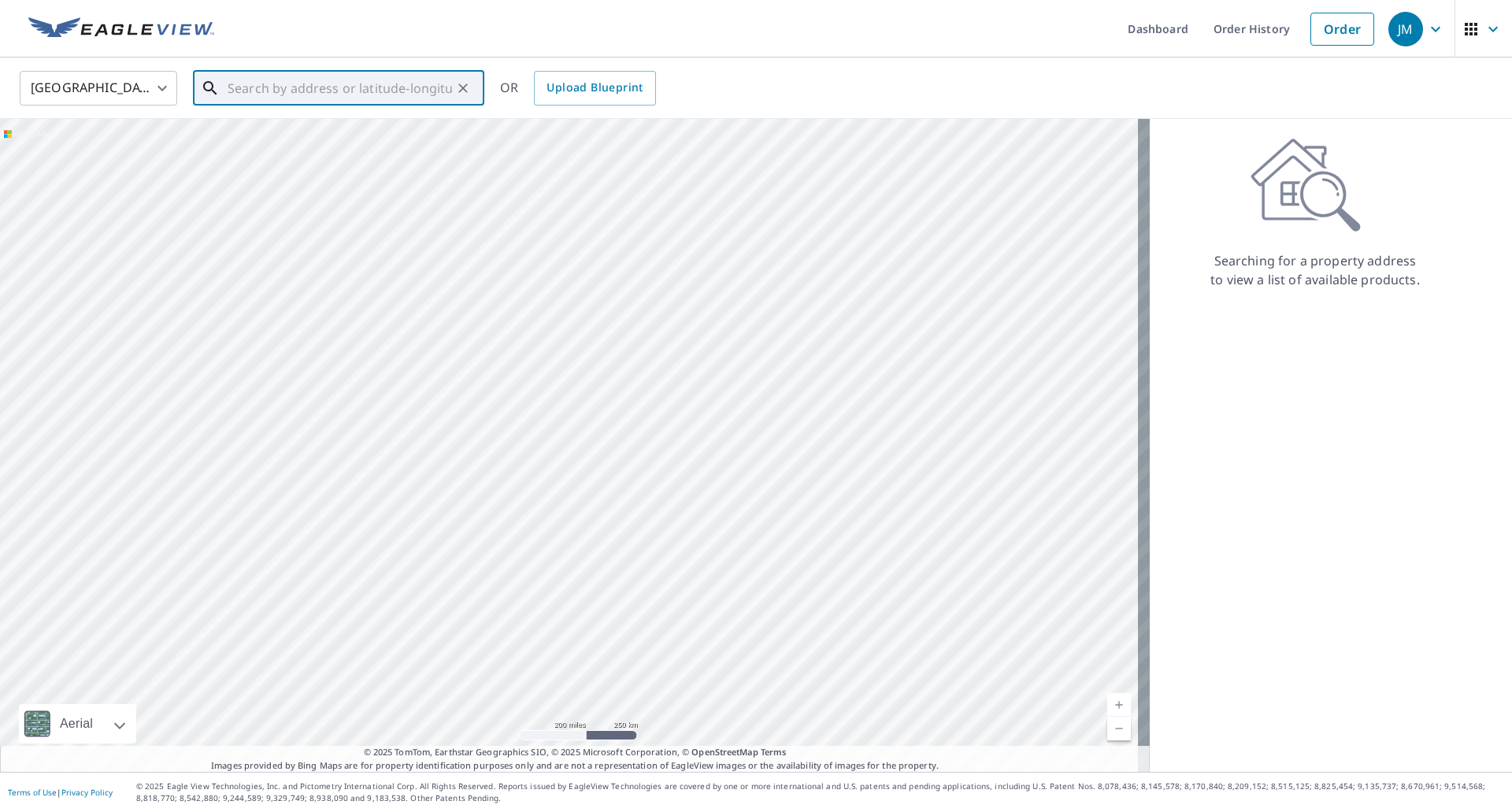
paste input "[STREET_ADDRESS][PERSON_NAME]"
click at [299, 138] on span "[STREET_ADDRESS][PERSON_NAME]" at bounding box center [348, 134] width 247 height 19
type input "[STREET_ADDRESS][PERSON_NAME]"
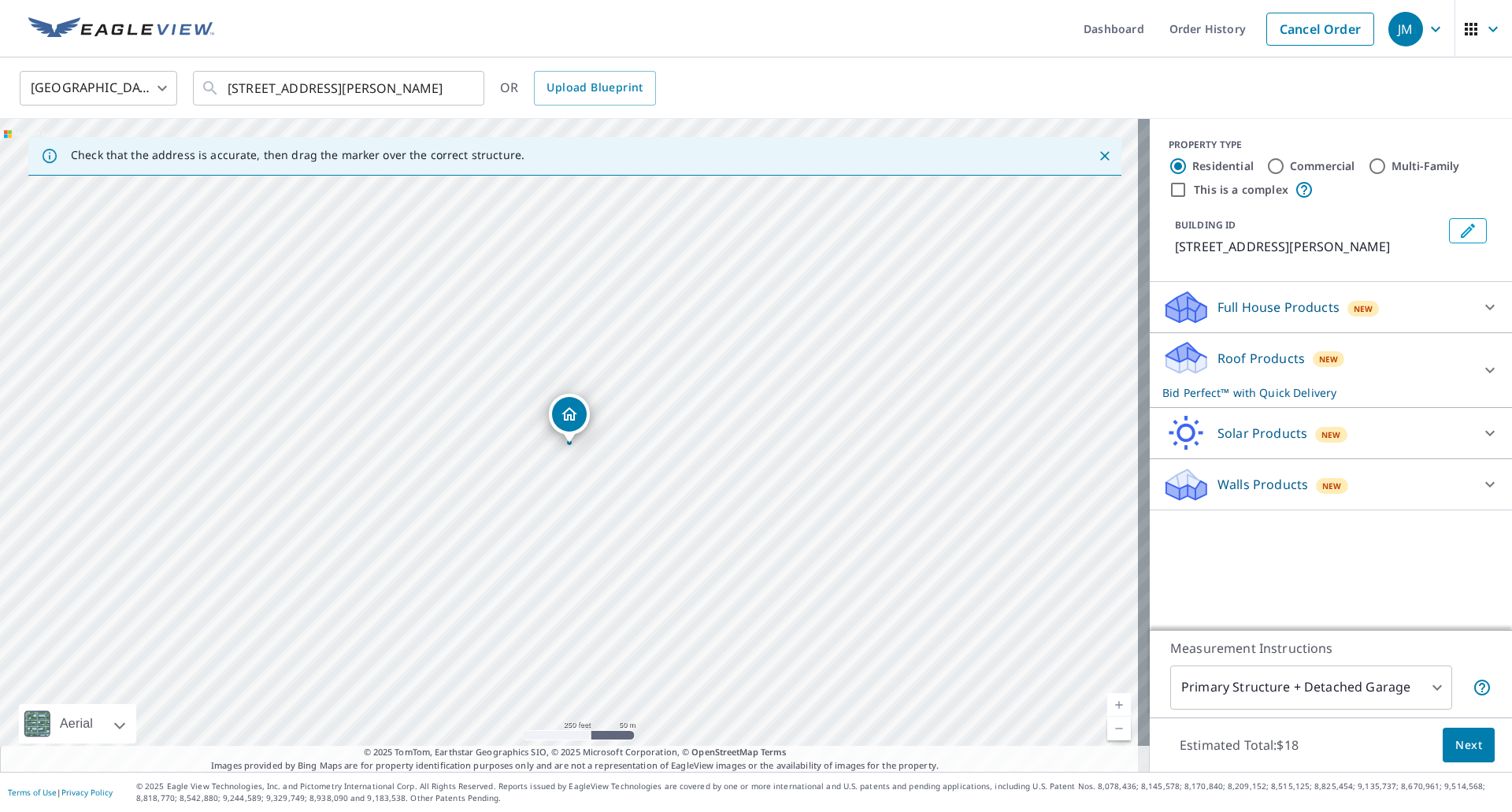
click at [1456, 743] on span "Next" at bounding box center [1469, 745] width 27 height 20
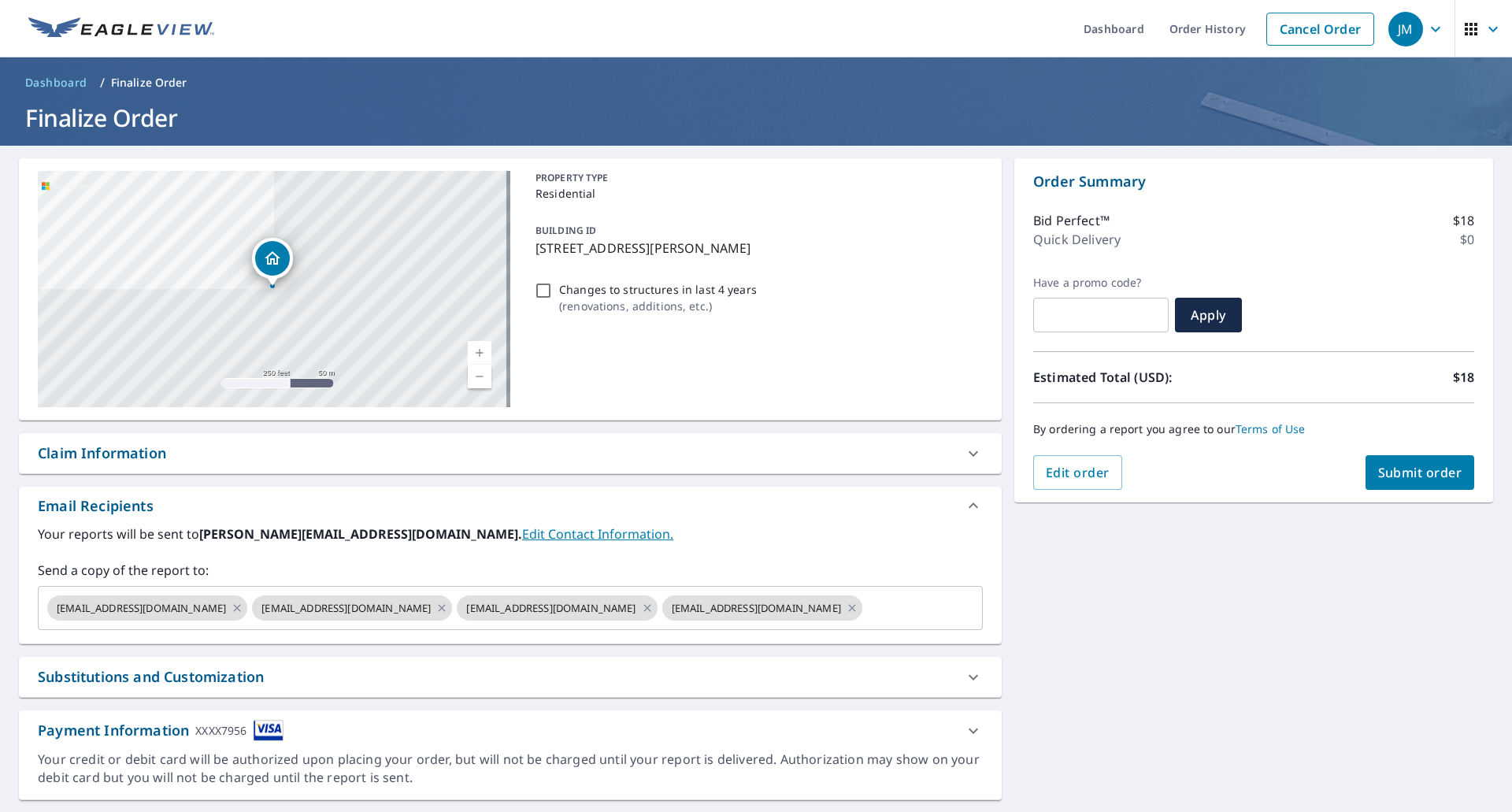
click at [111, 456] on div "Claim Information" at bounding box center [102, 453] width 128 height 21
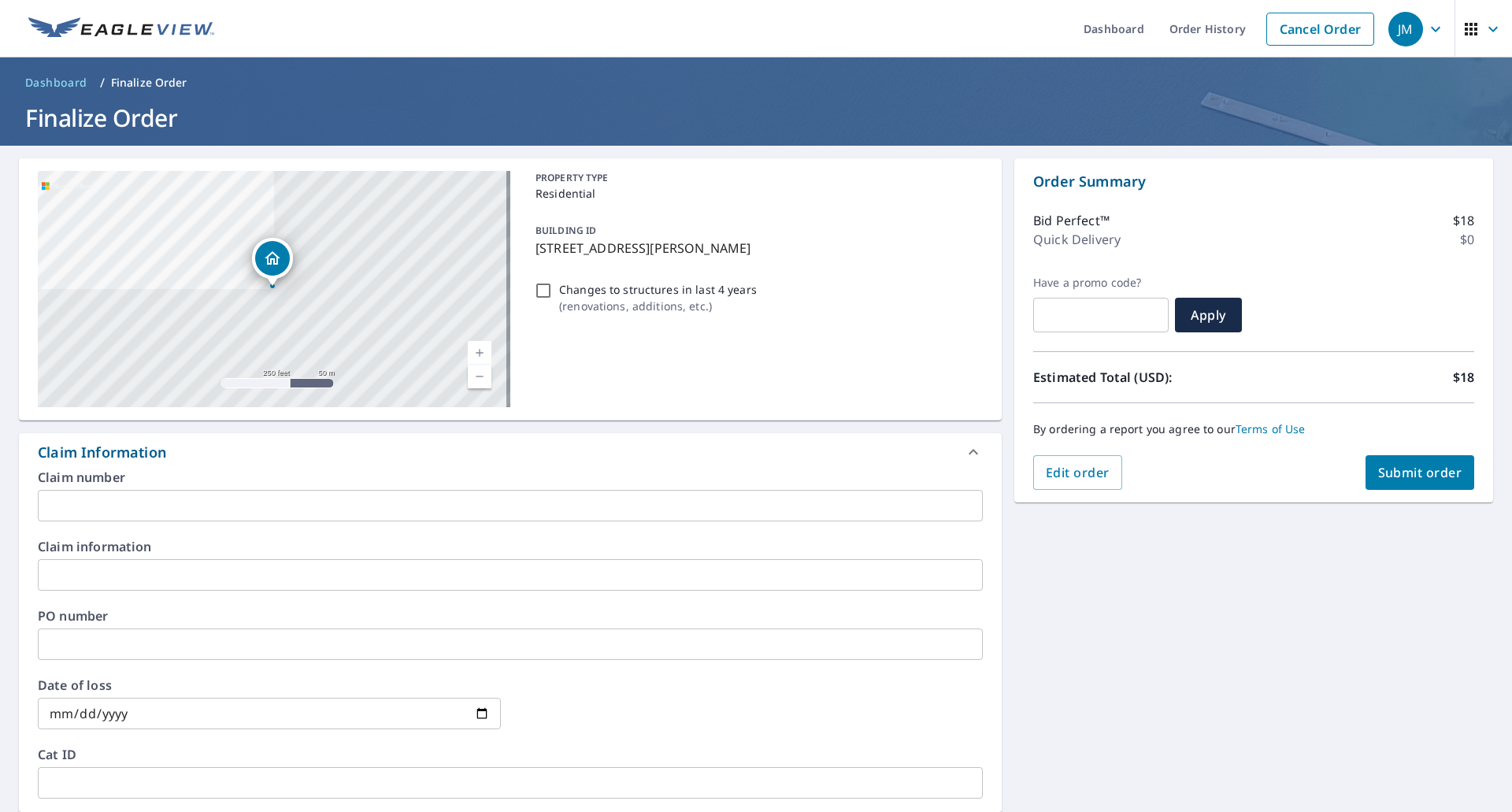
click at [114, 504] on input "text" at bounding box center [510, 505] width 945 height 31
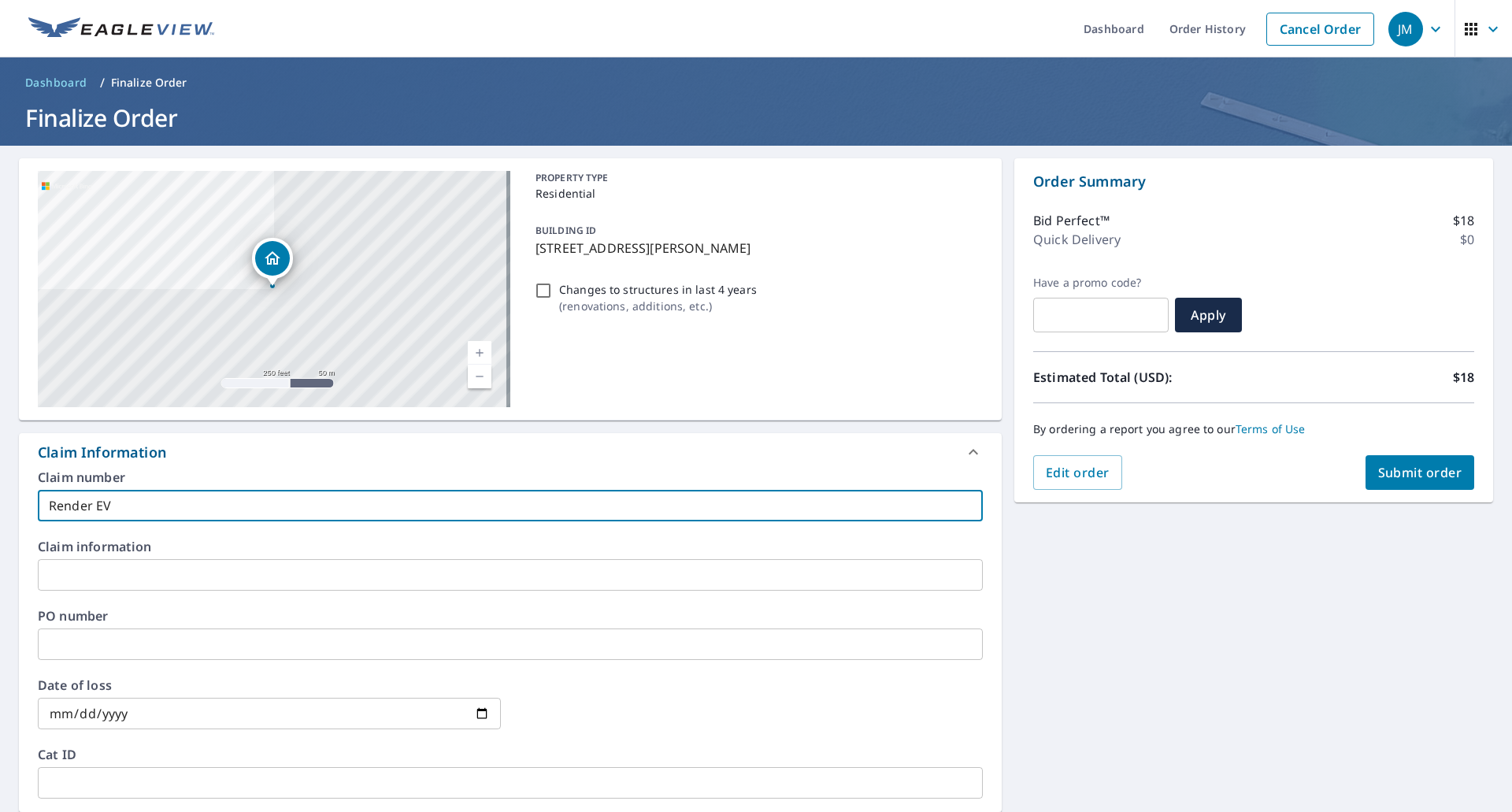
type input "Render EV"
click at [1388, 476] on span "Submit order" at bounding box center [1420, 472] width 84 height 17
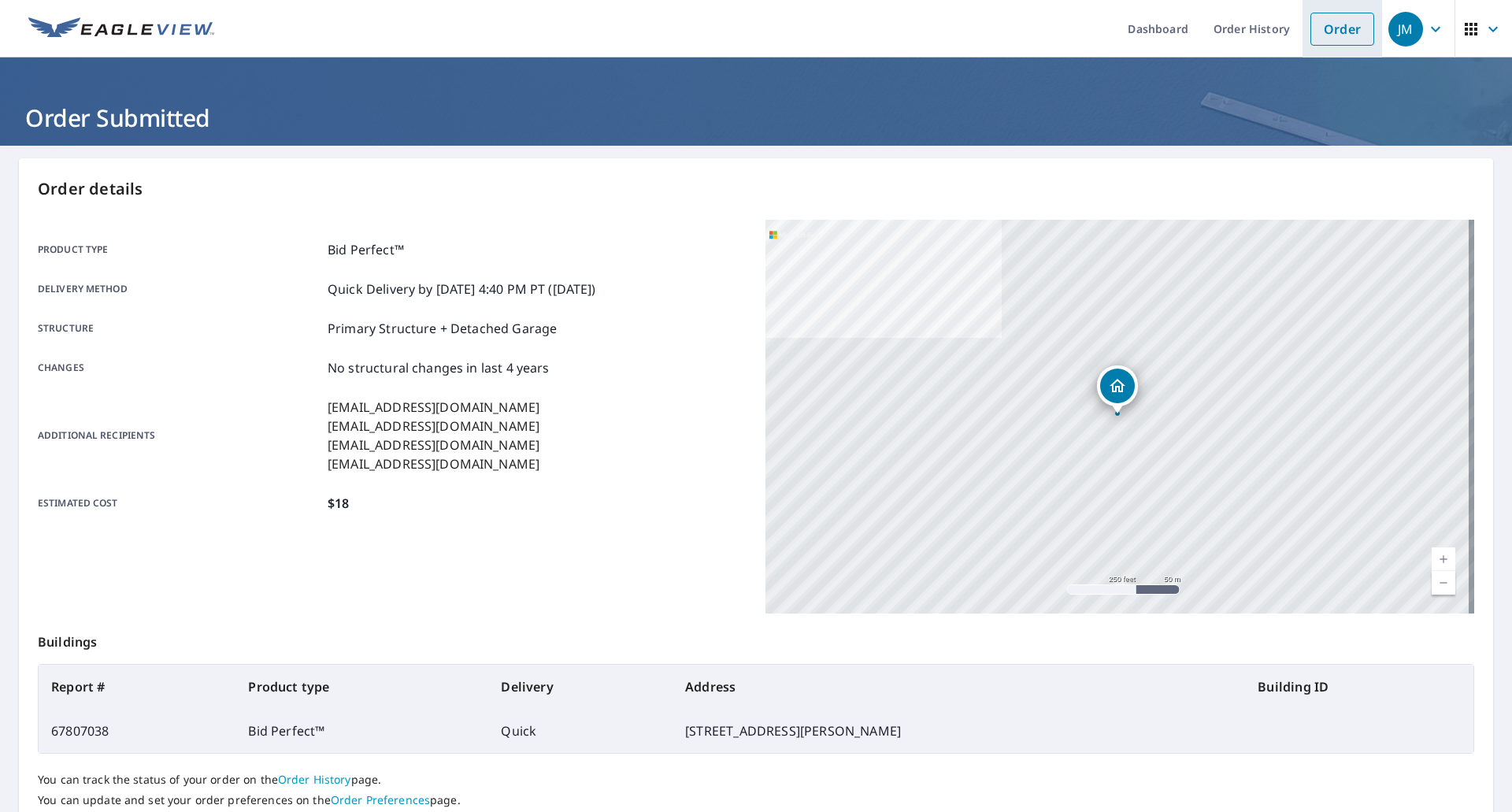
click at [1321, 28] on link "Order" at bounding box center [1342, 30] width 63 height 33
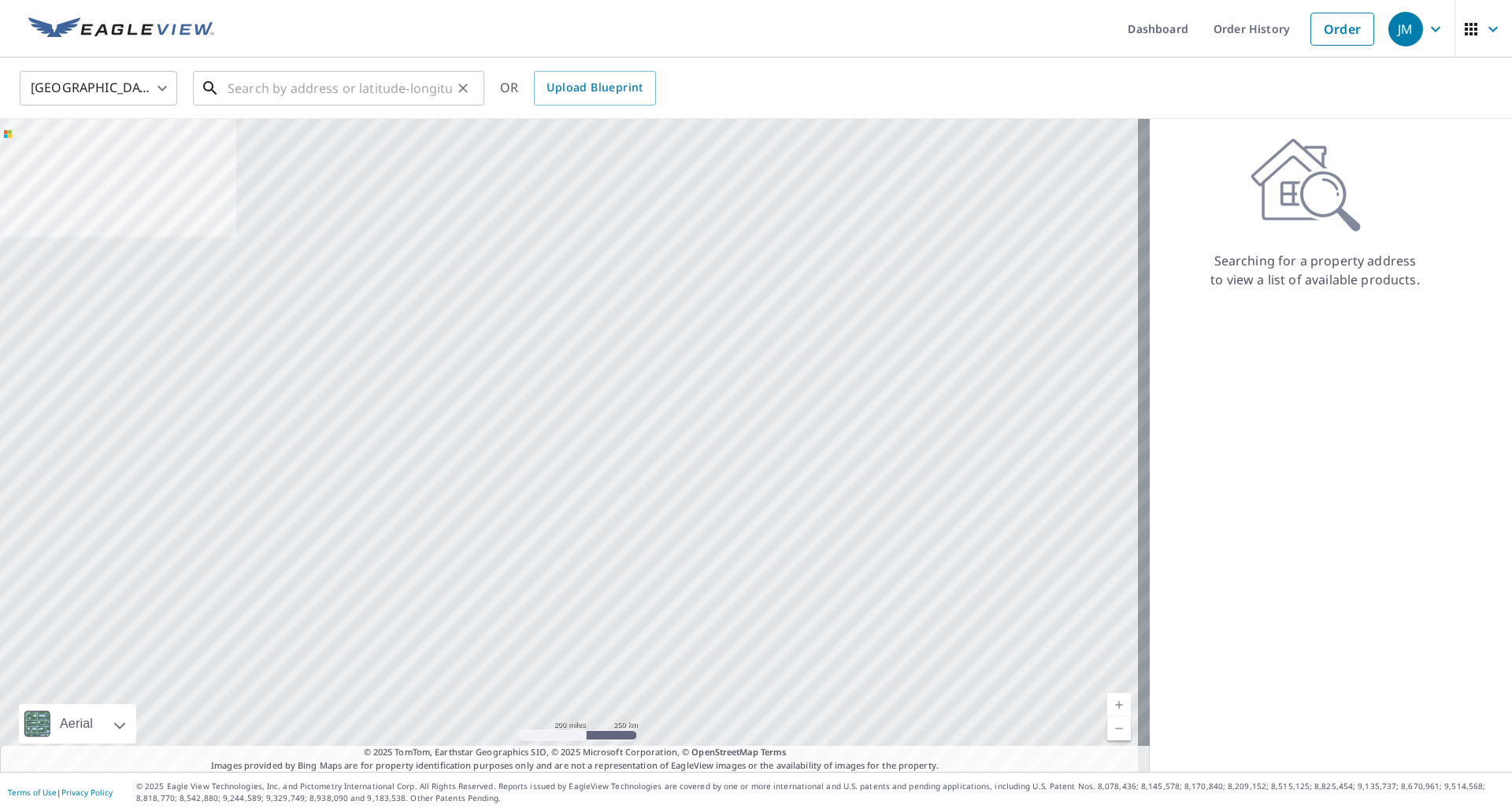
click at [293, 88] on input "text" at bounding box center [339, 88] width 225 height 44
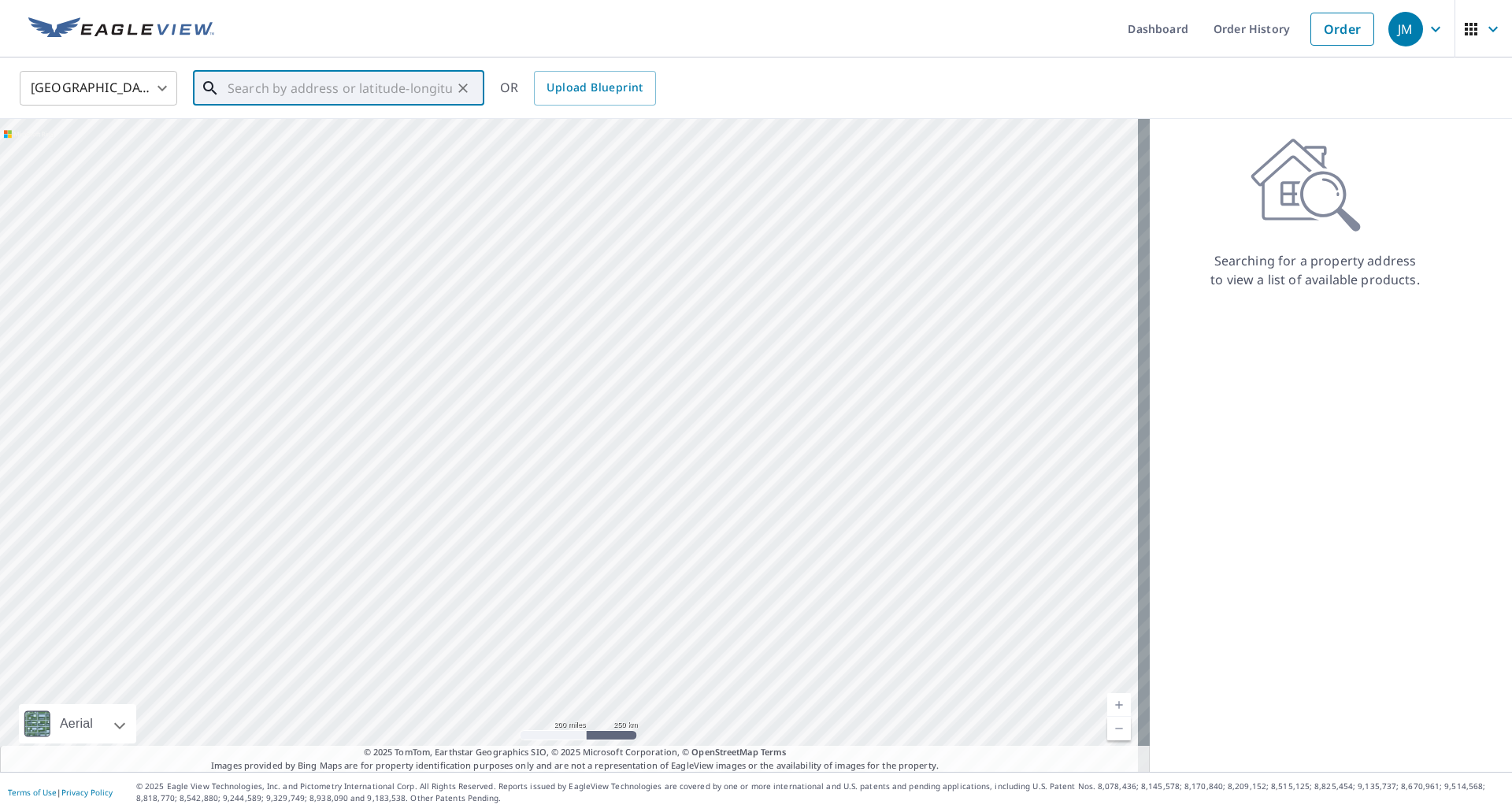
paste input "[STREET_ADDRESS]"
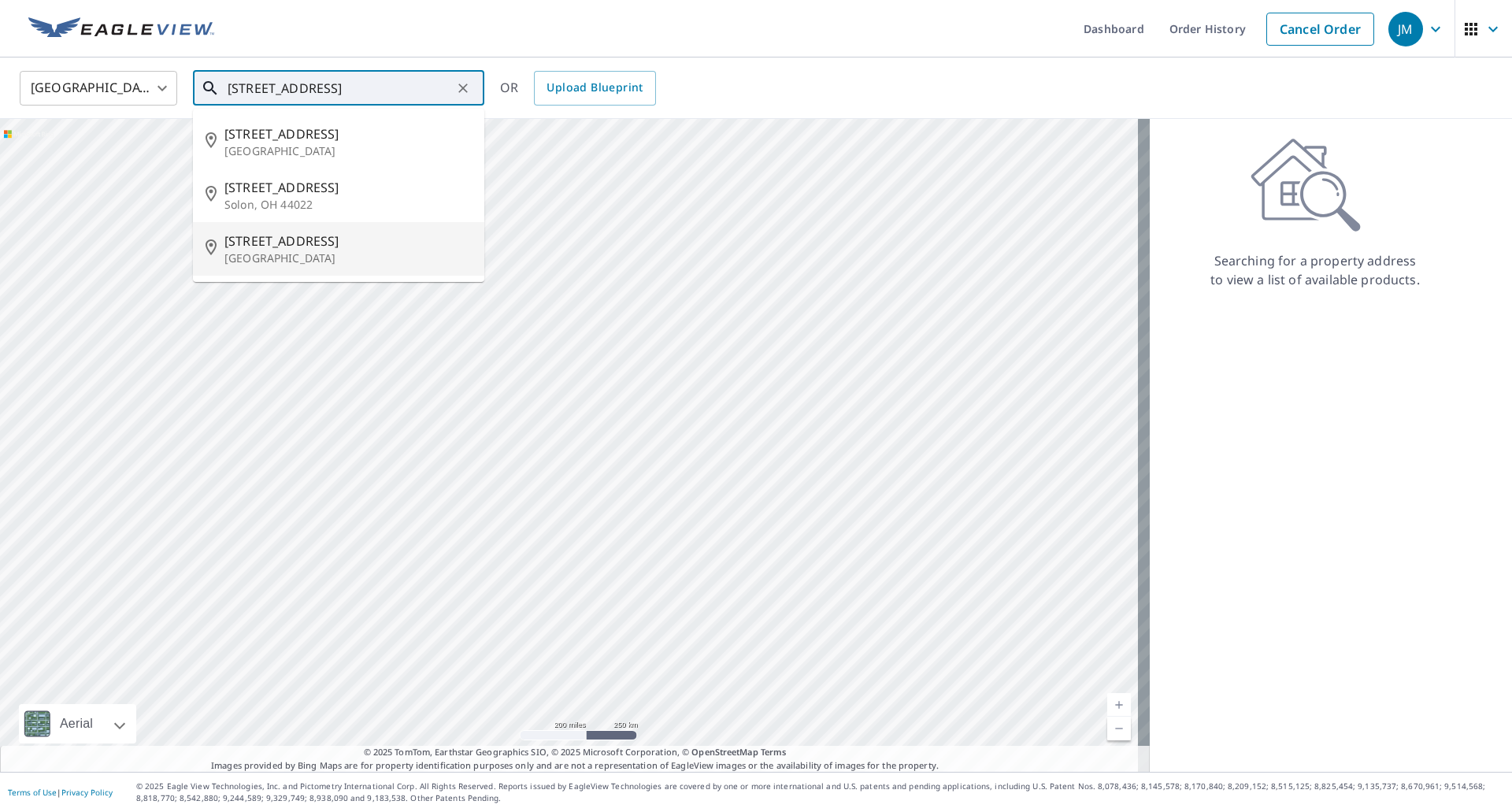
click at [291, 242] on span "[STREET_ADDRESS]" at bounding box center [348, 241] width 247 height 19
type input "[STREET_ADDRESS]"
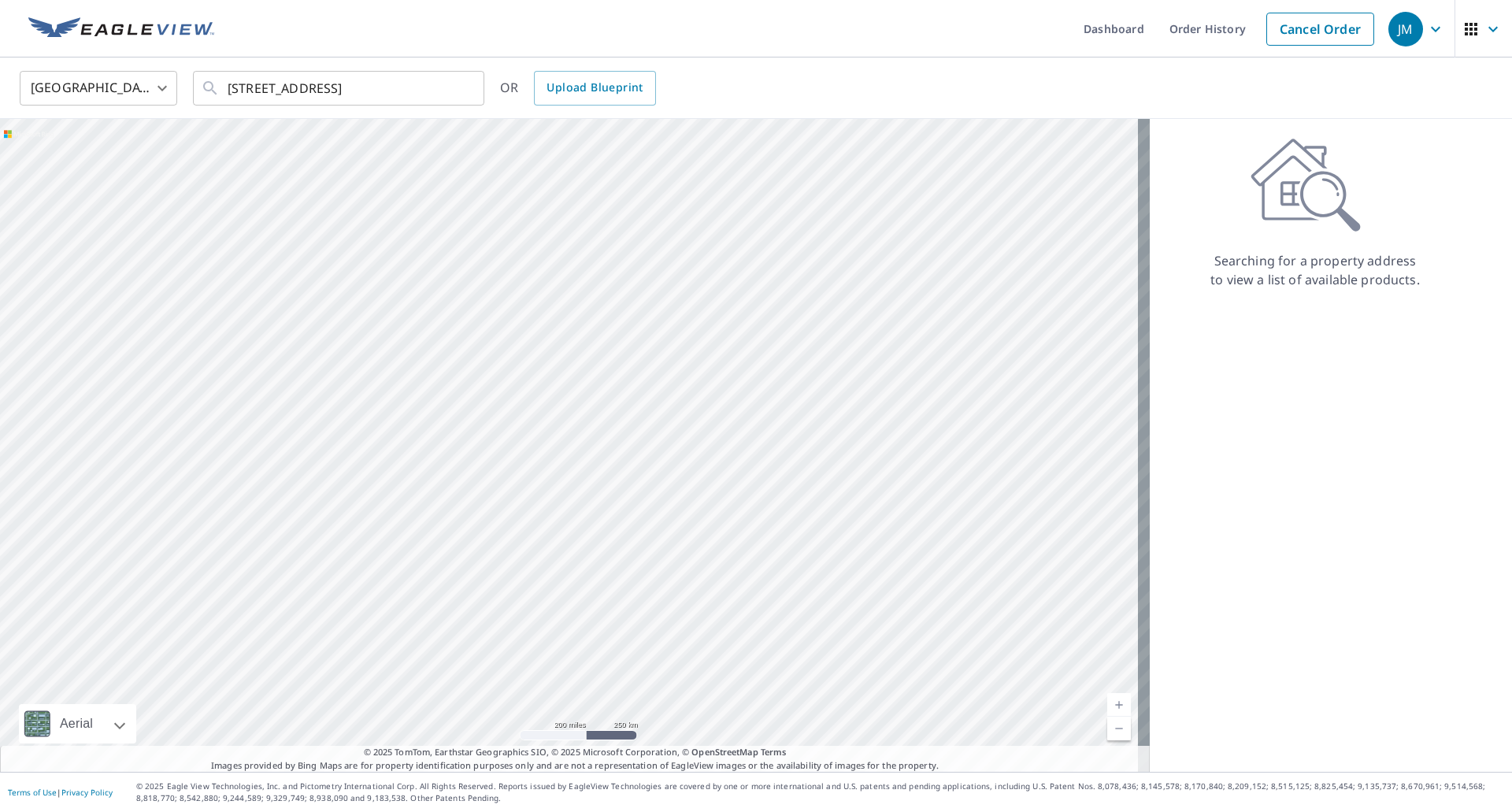
scroll to position [0, 0]
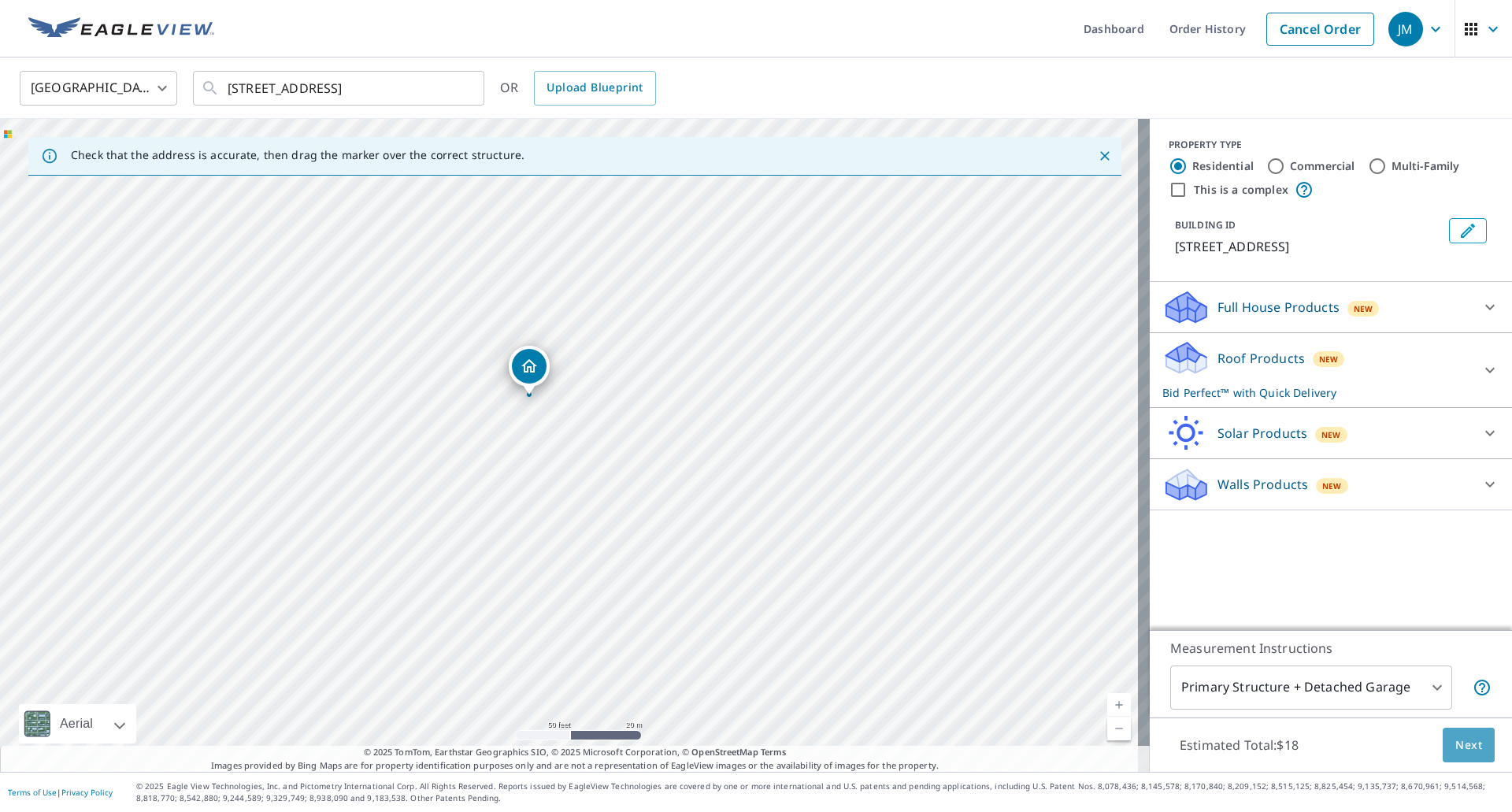
click at [1463, 747] on span "Next" at bounding box center [1469, 745] width 27 height 20
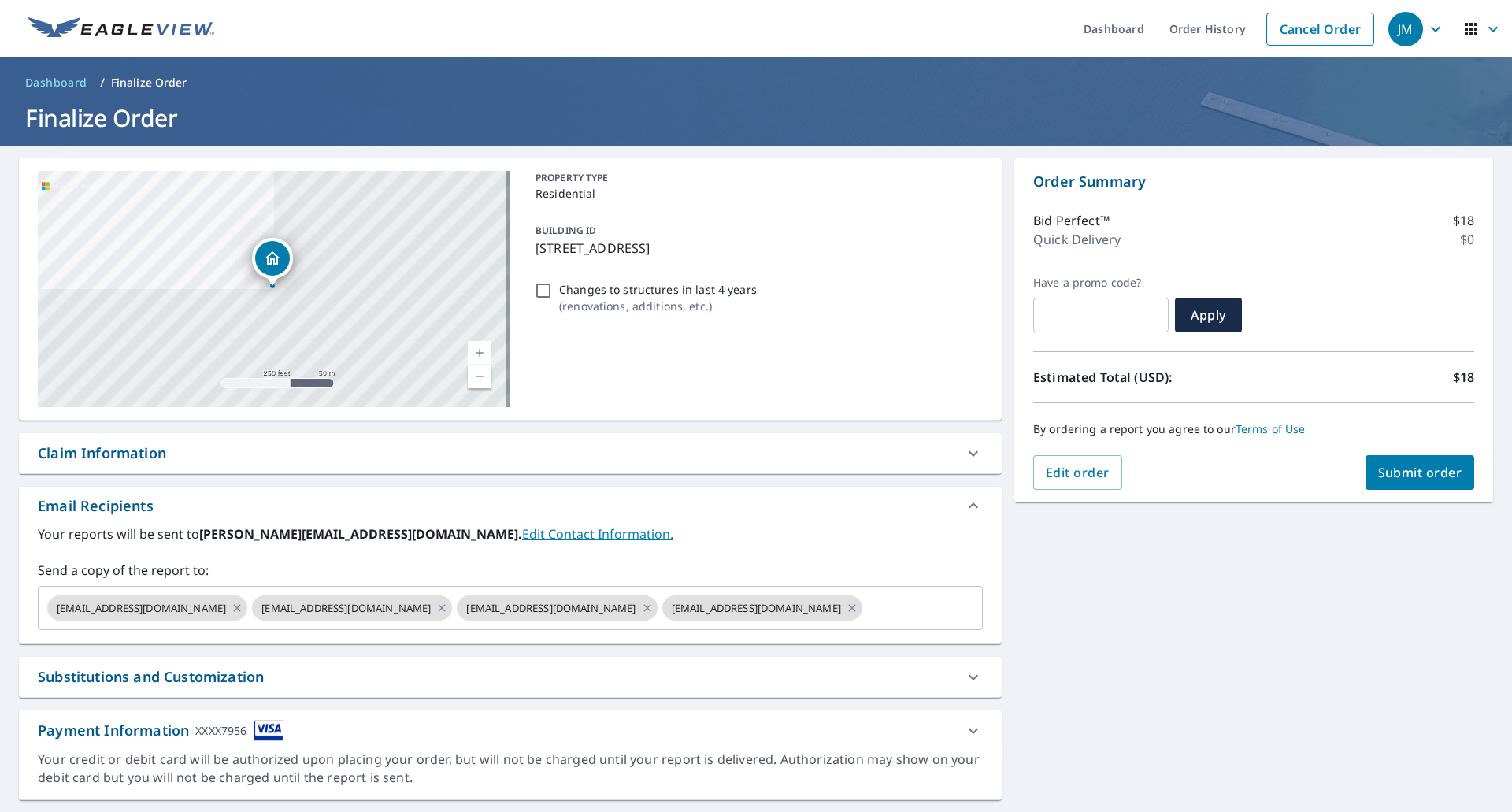
click at [95, 453] on div "Claim Information" at bounding box center [102, 453] width 128 height 21
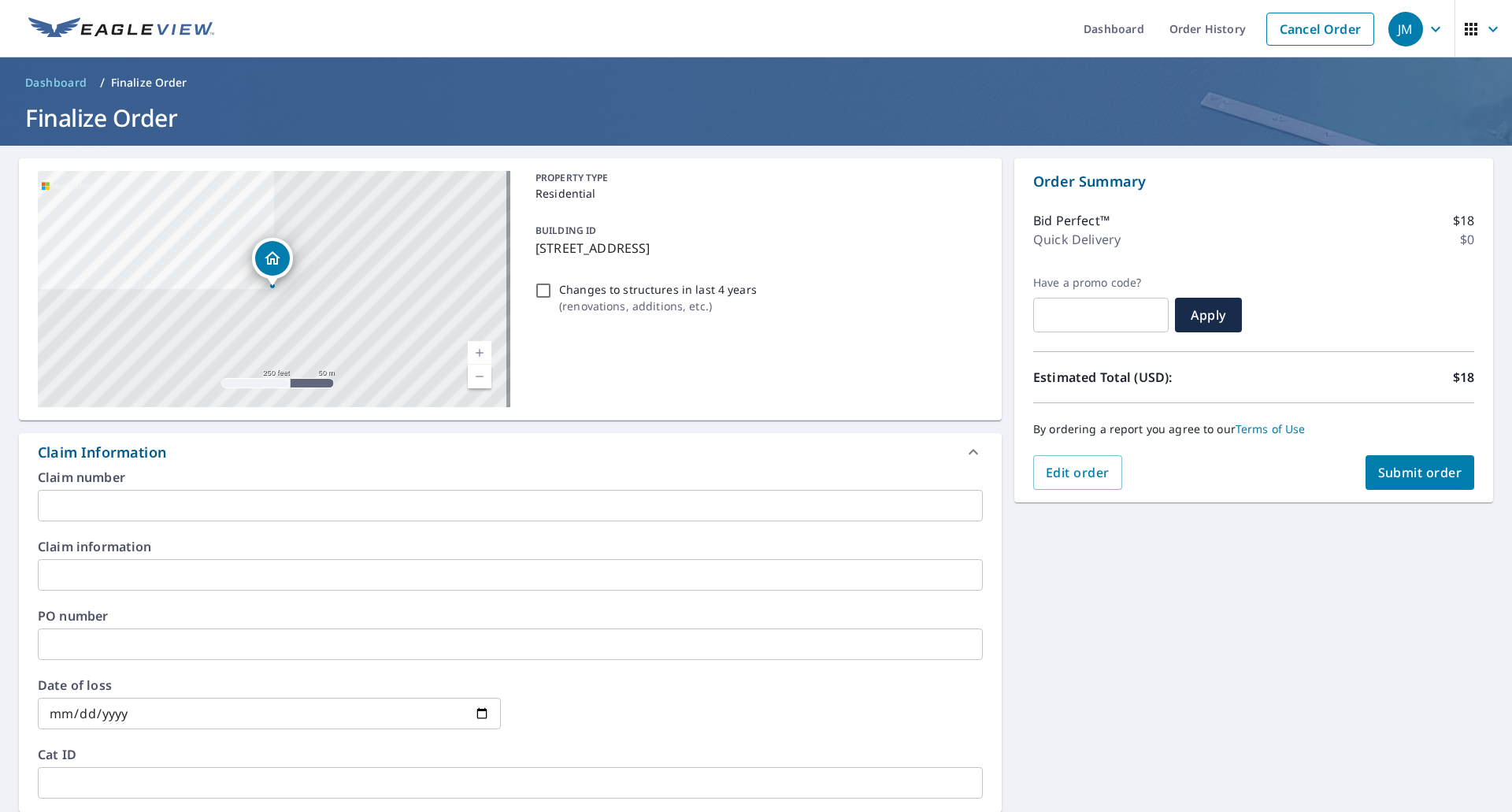
click at [98, 505] on input "text" at bounding box center [510, 505] width 945 height 31
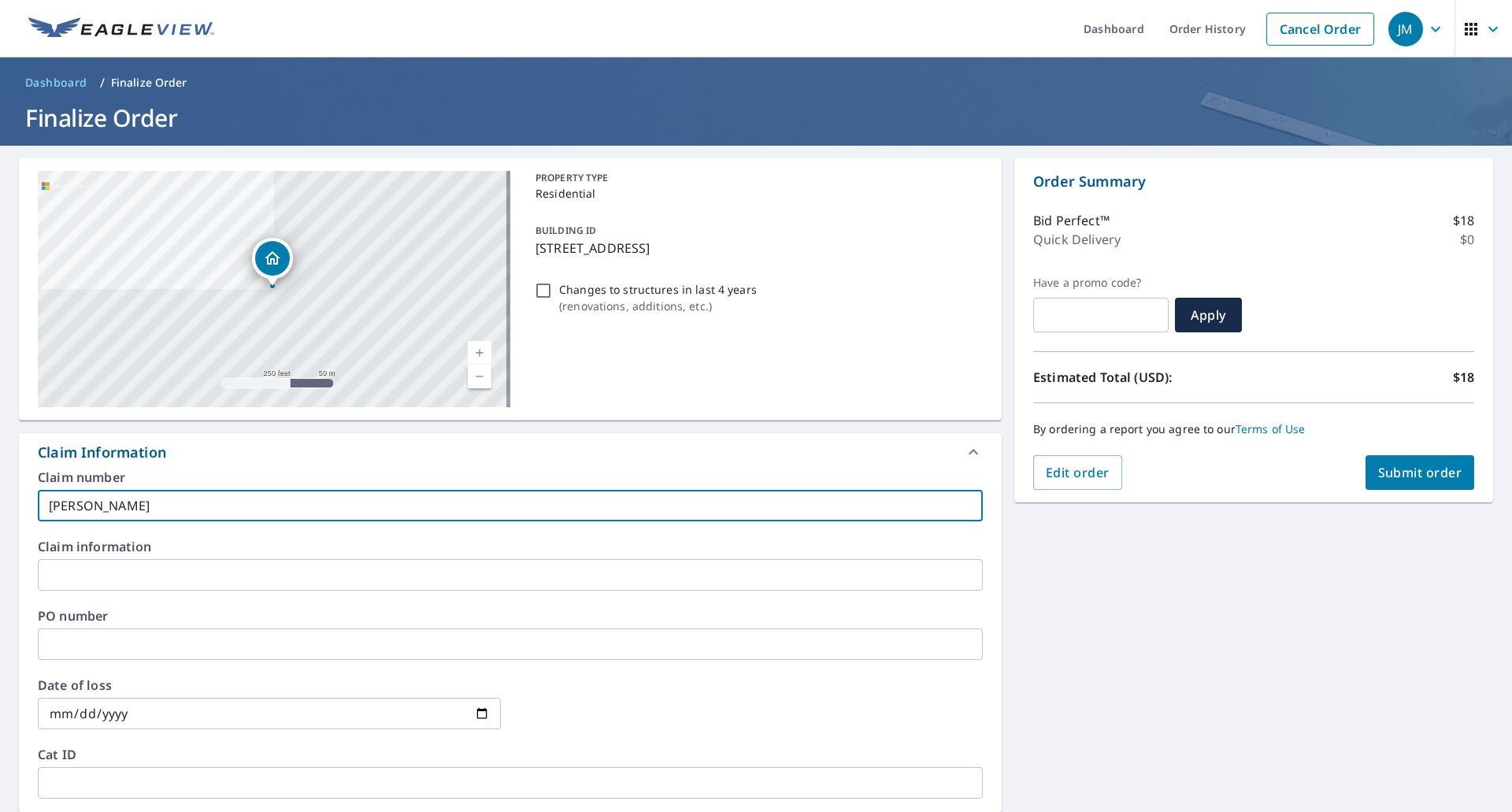
type input "[PERSON_NAME]"
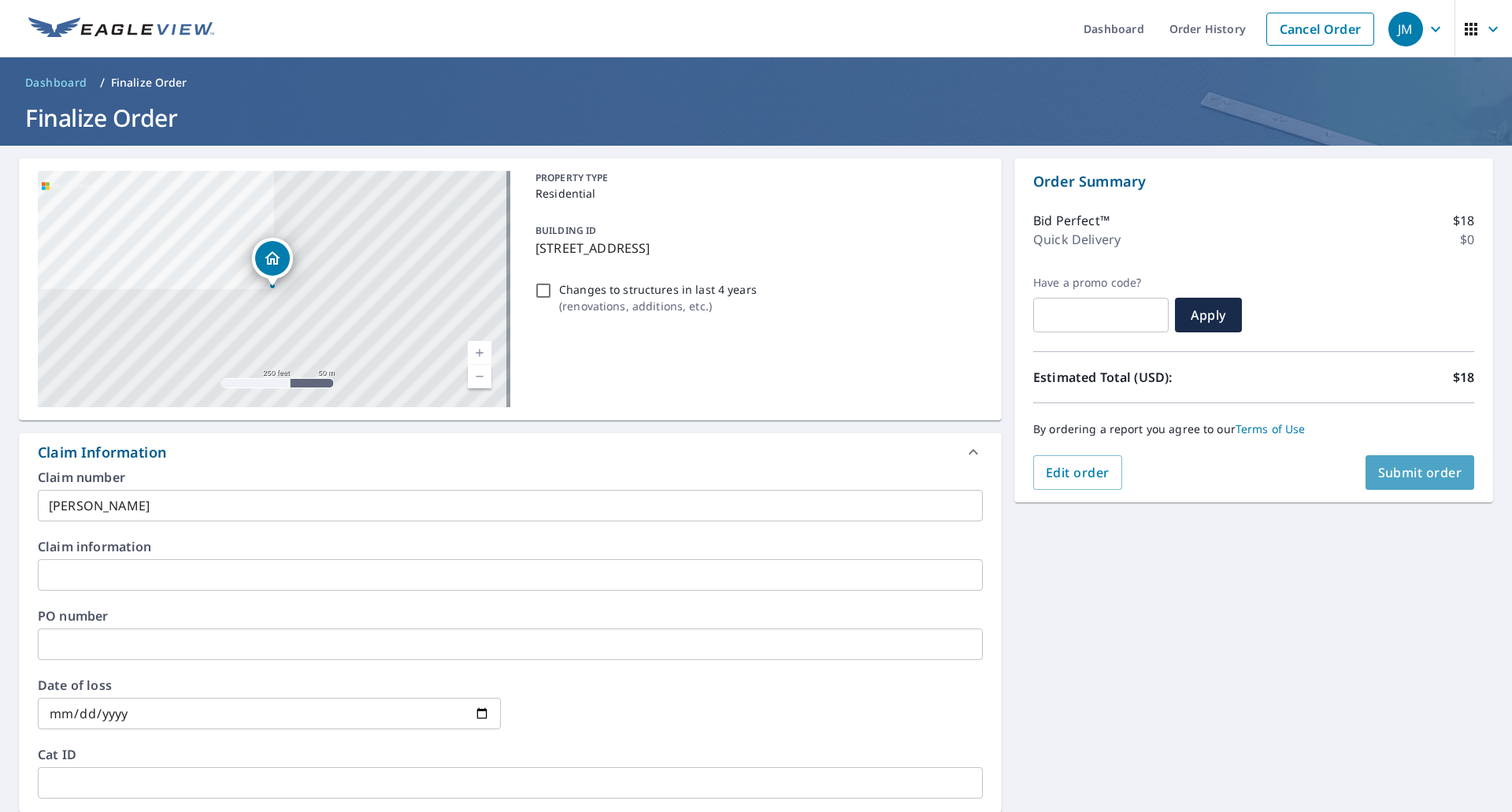
click at [1404, 471] on span "Submit order" at bounding box center [1420, 472] width 84 height 17
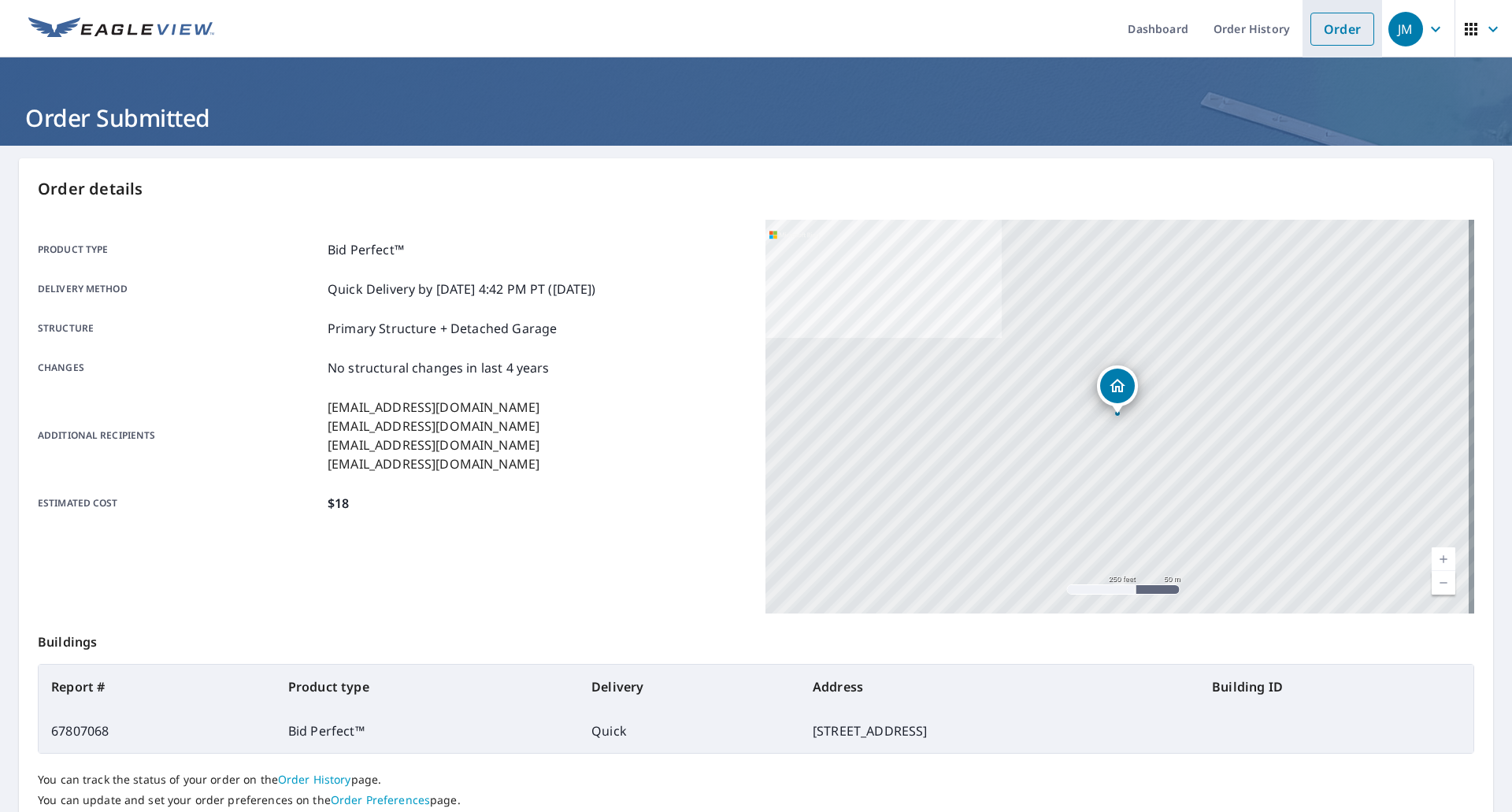
click at [1318, 34] on link "Order" at bounding box center [1342, 30] width 63 height 33
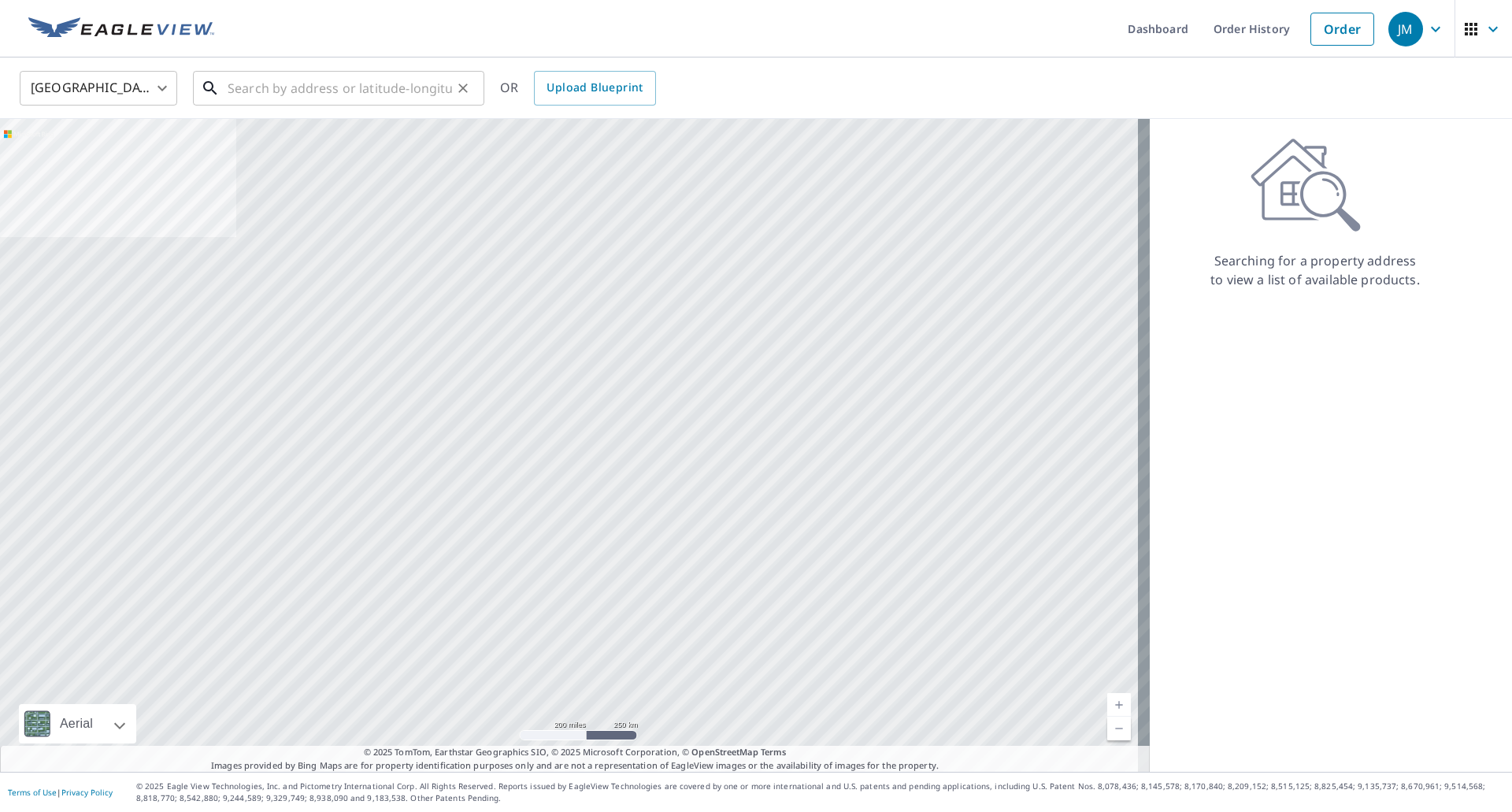
click at [377, 82] on input "text" at bounding box center [339, 88] width 225 height 44
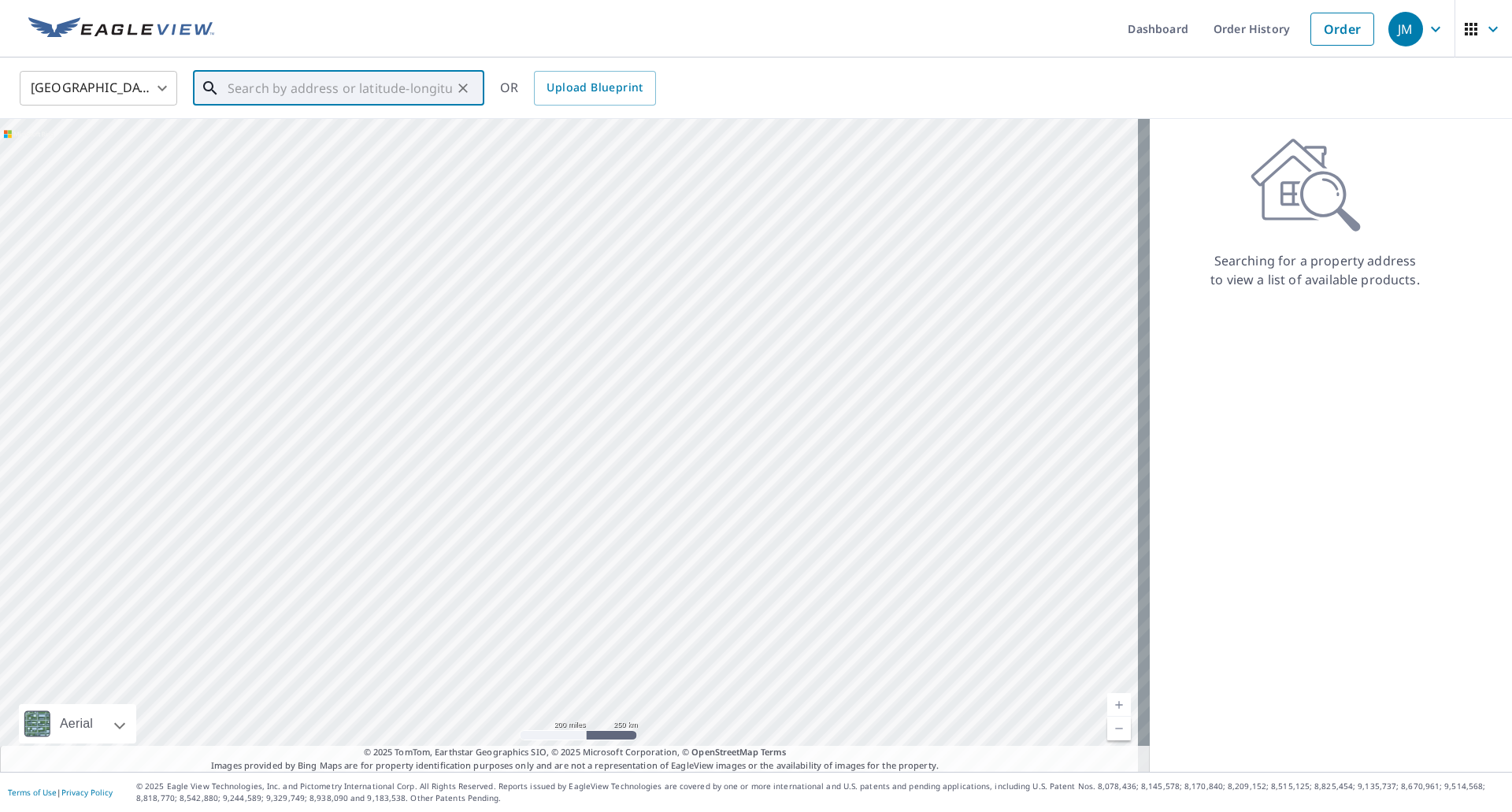
paste input "[STREET_ADDRESS]"
click at [301, 135] on span "[STREET_ADDRESS]" at bounding box center [348, 134] width 247 height 19
type input "[STREET_ADDRESS]"
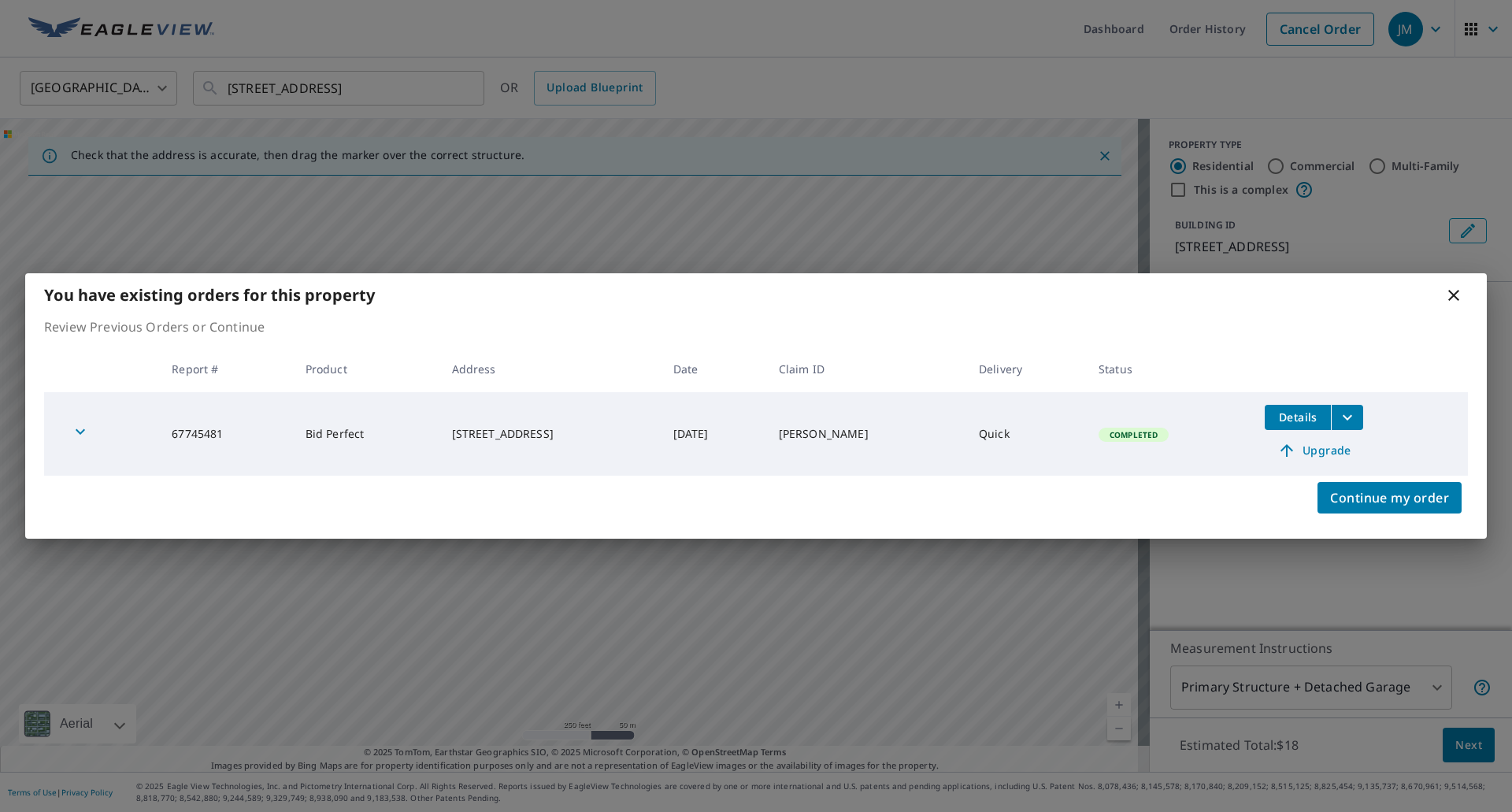
click at [1456, 294] on icon at bounding box center [1454, 295] width 11 height 11
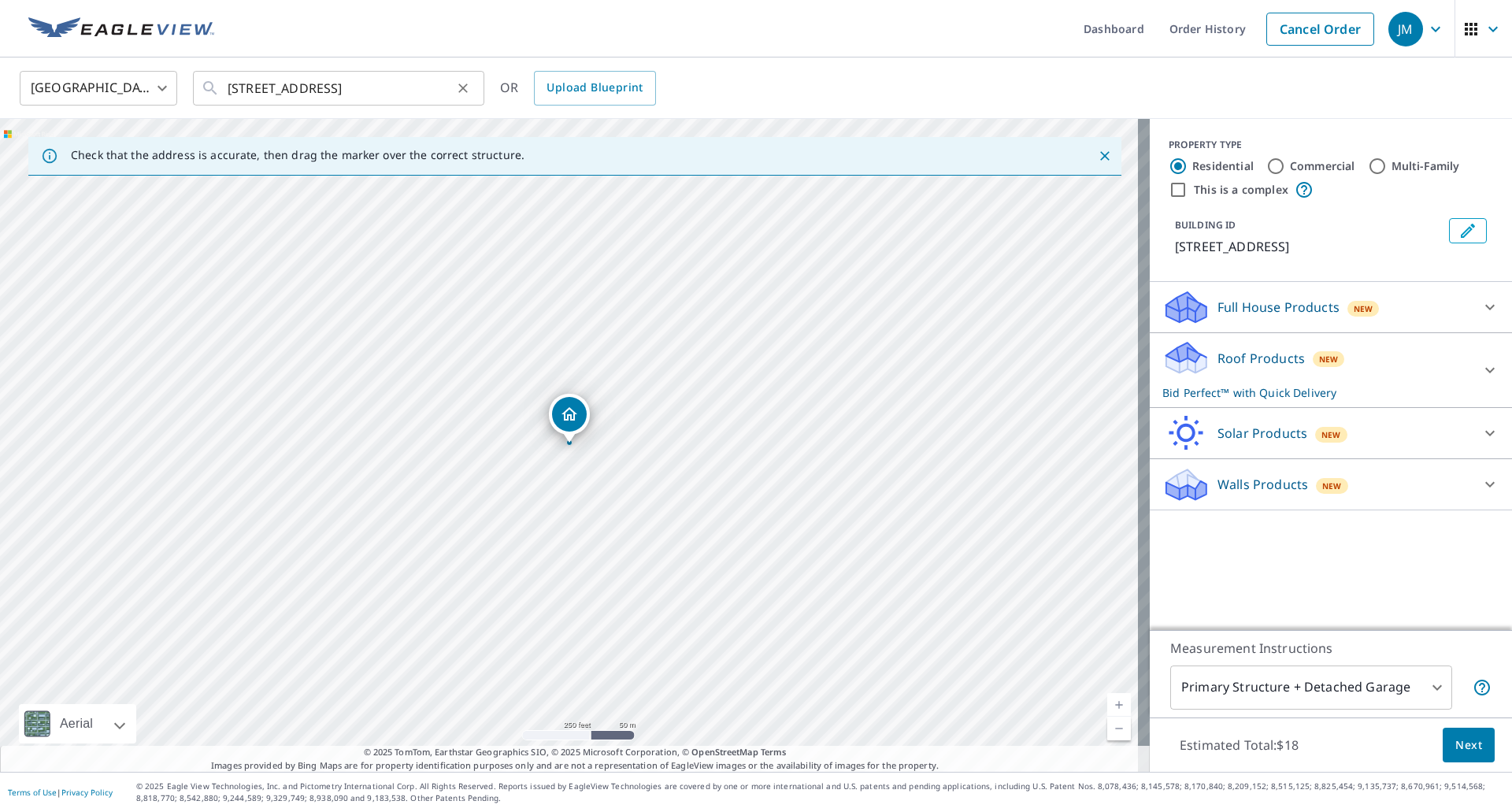
click at [462, 86] on icon "Clear" at bounding box center [463, 88] width 10 height 10
click at [361, 96] on input "text" at bounding box center [339, 88] width 225 height 44
paste input "[STREET_ADDRESS][PERSON_NAME]"
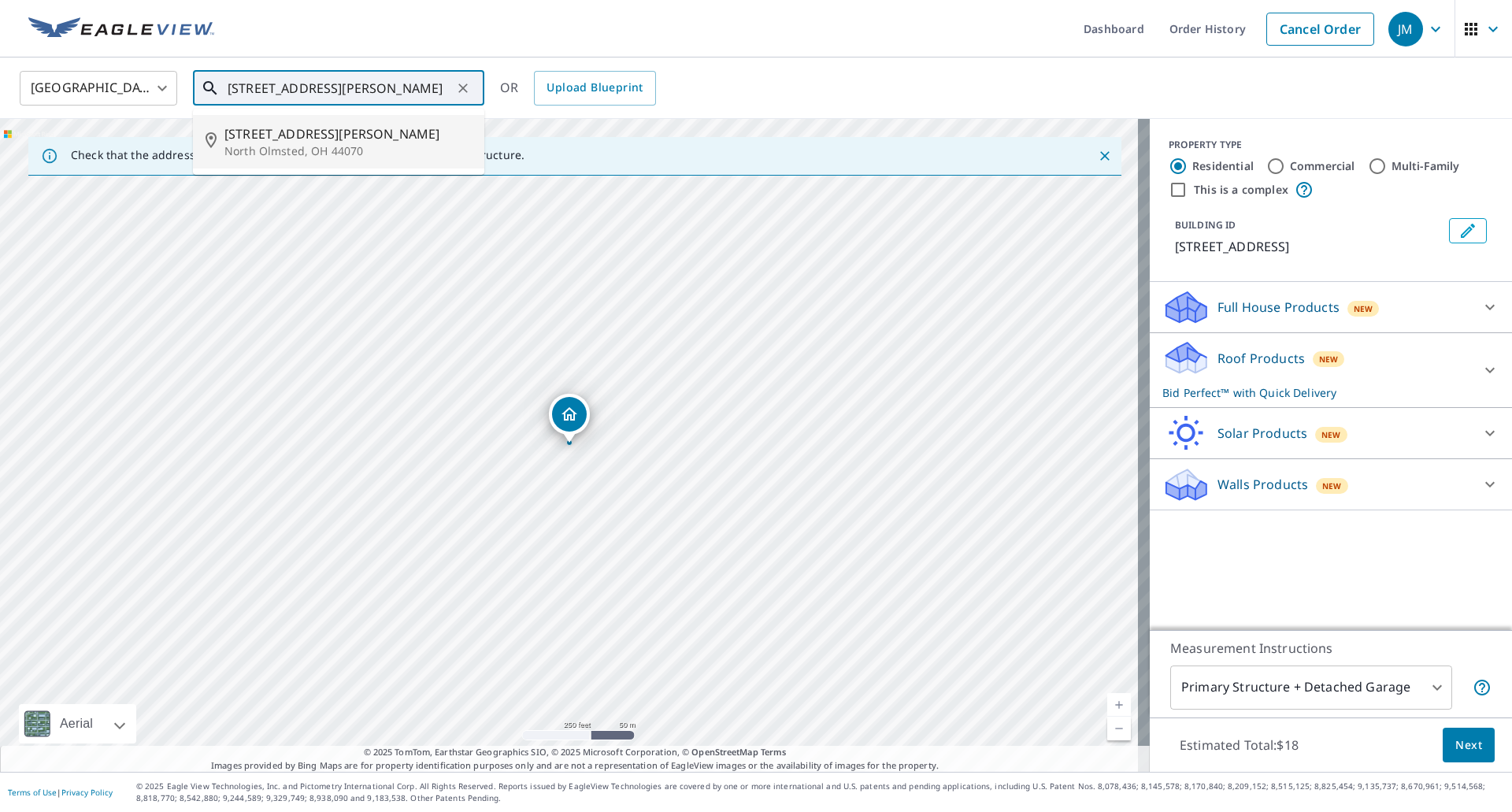
click at [308, 141] on span "[STREET_ADDRESS][PERSON_NAME]" at bounding box center [348, 134] width 247 height 19
type input "[STREET_ADDRESS][PERSON_NAME]"
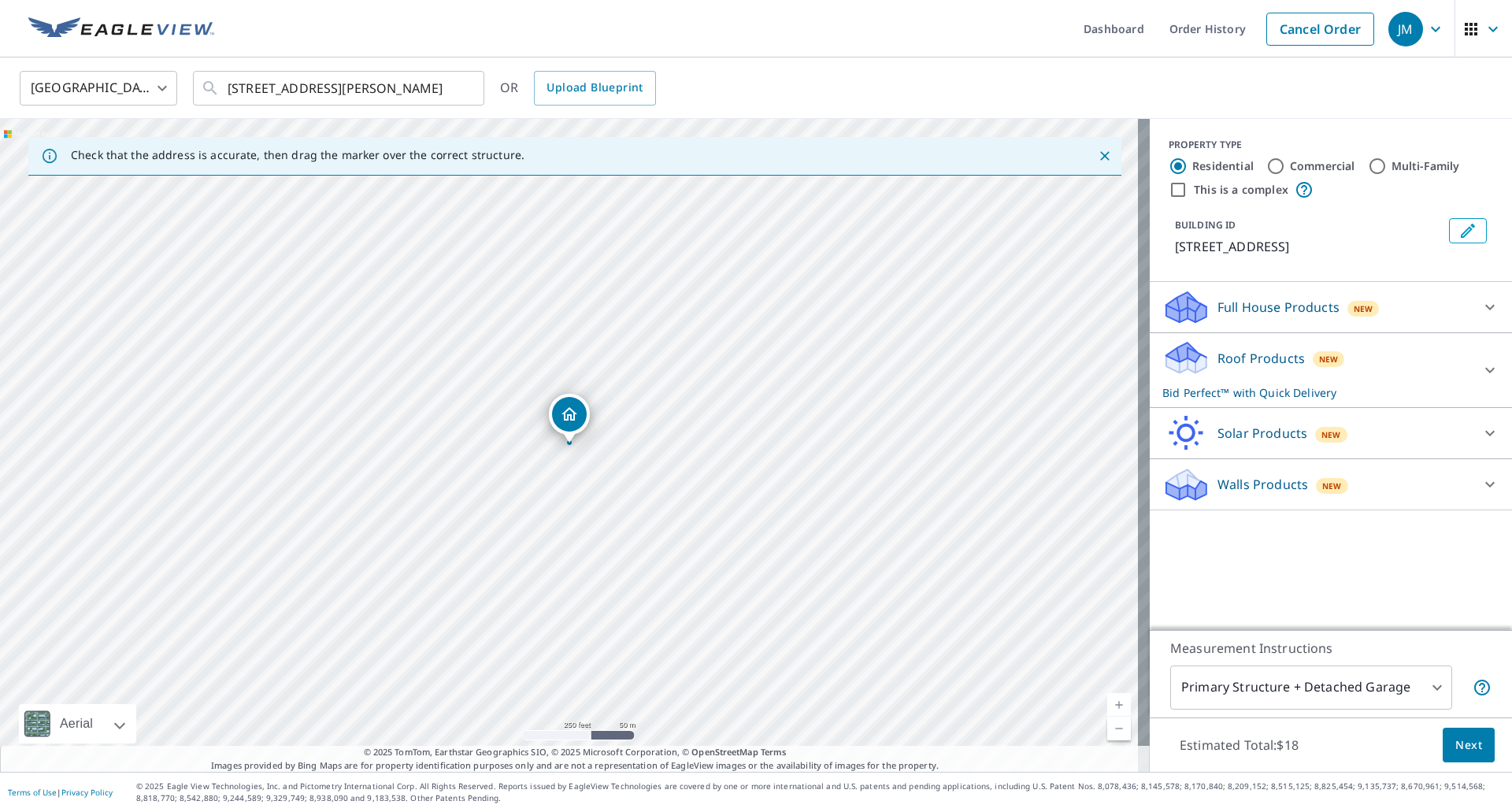
scroll to position [0, 0]
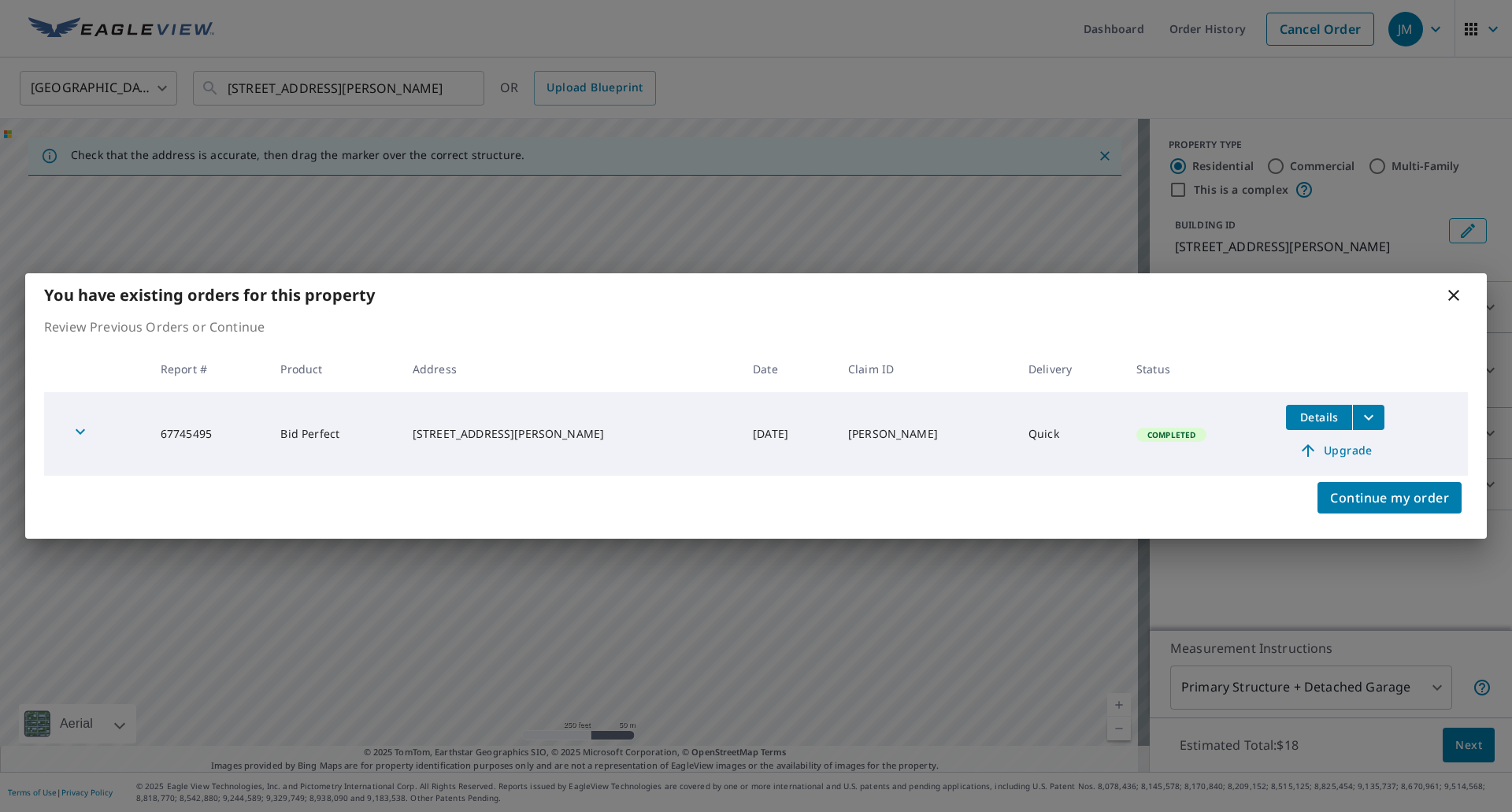
click at [1449, 291] on icon at bounding box center [1454, 295] width 11 height 11
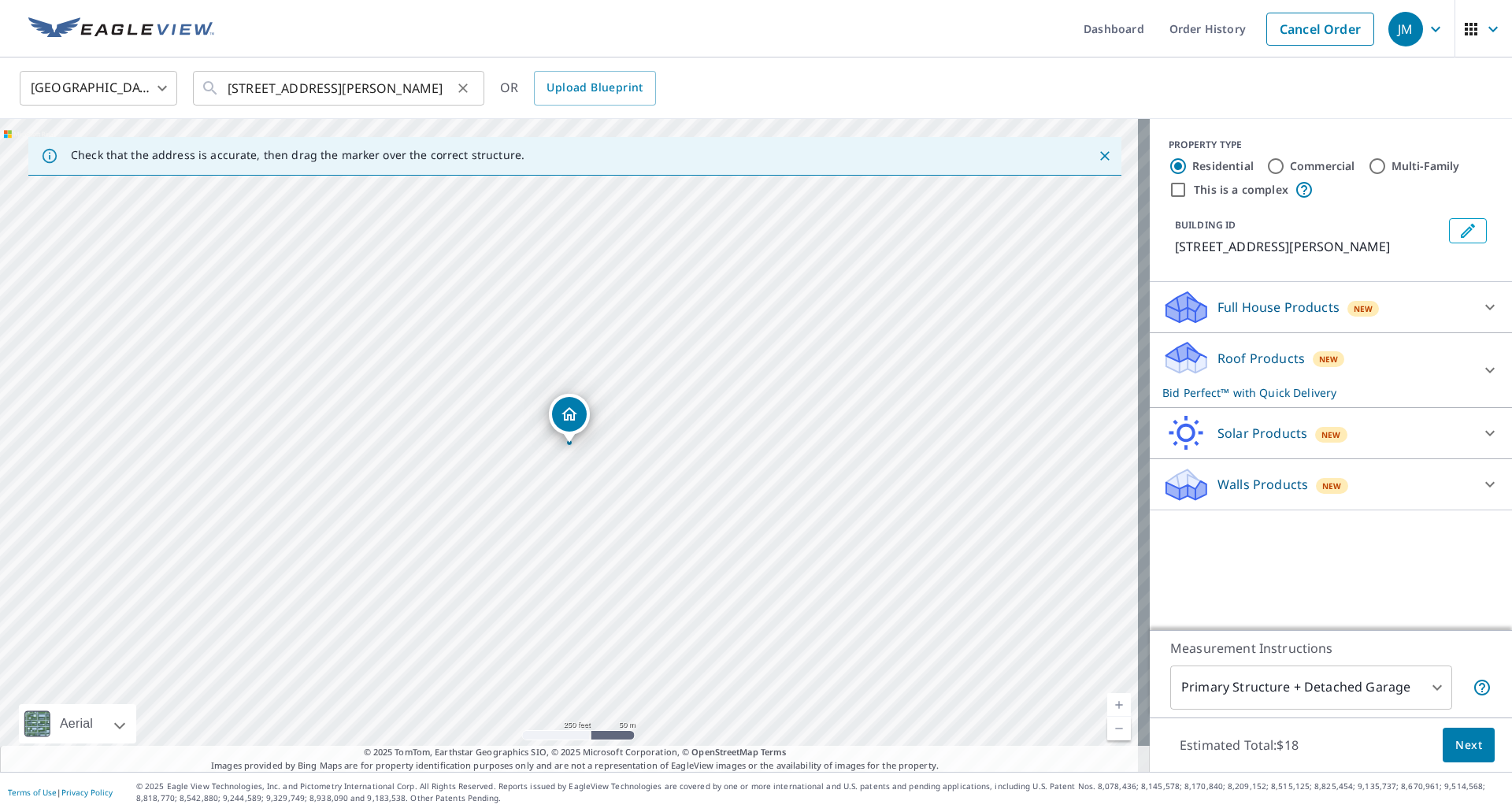
click at [460, 85] on icon "Clear" at bounding box center [463, 88] width 10 height 10
click at [384, 85] on input "text" at bounding box center [339, 88] width 225 height 44
paste input "[STREET_ADDRESS]"
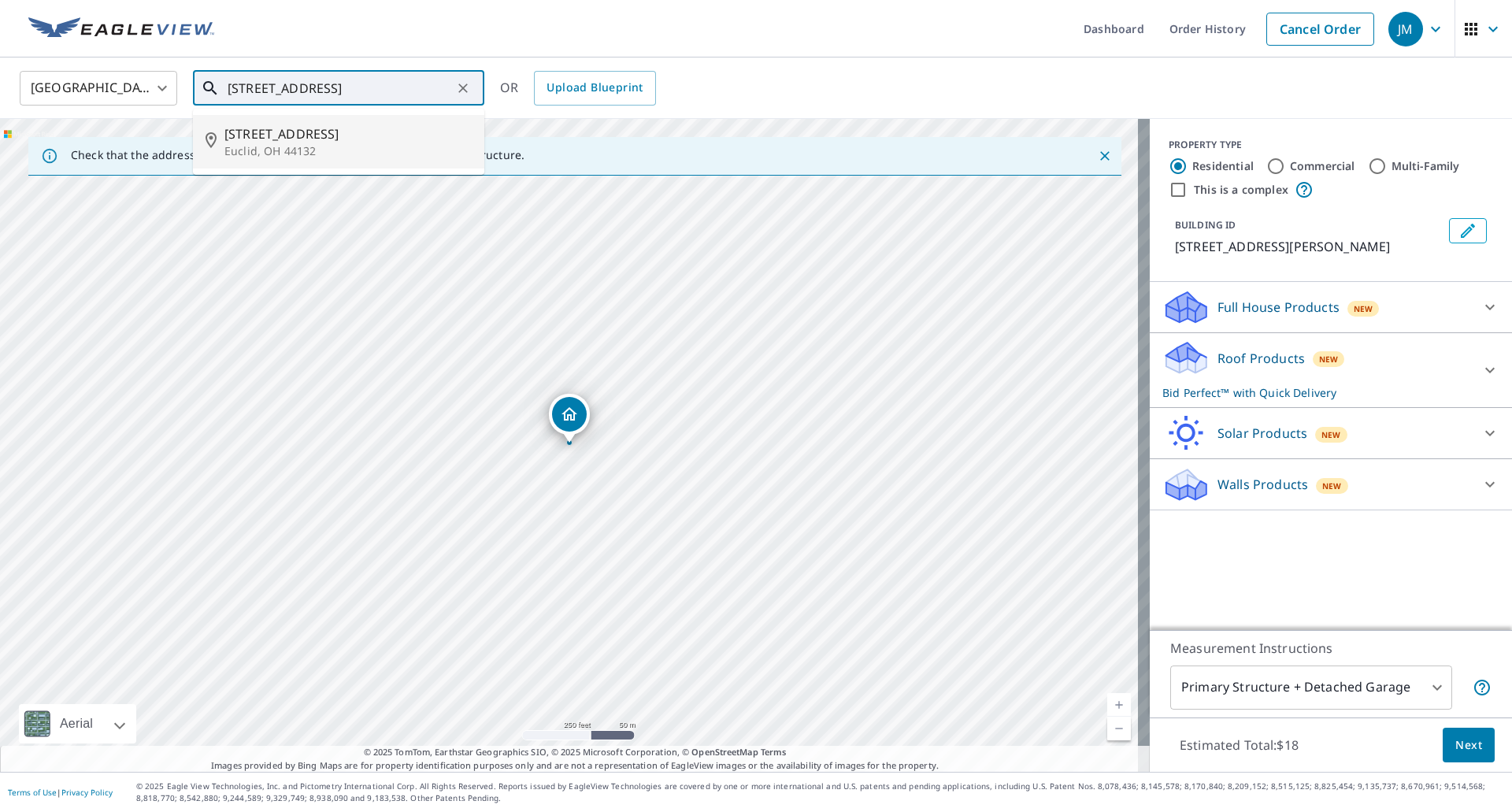
click at [316, 142] on span "[STREET_ADDRESS]" at bounding box center [348, 134] width 247 height 19
type input "[STREET_ADDRESS][PERSON_NAME]"
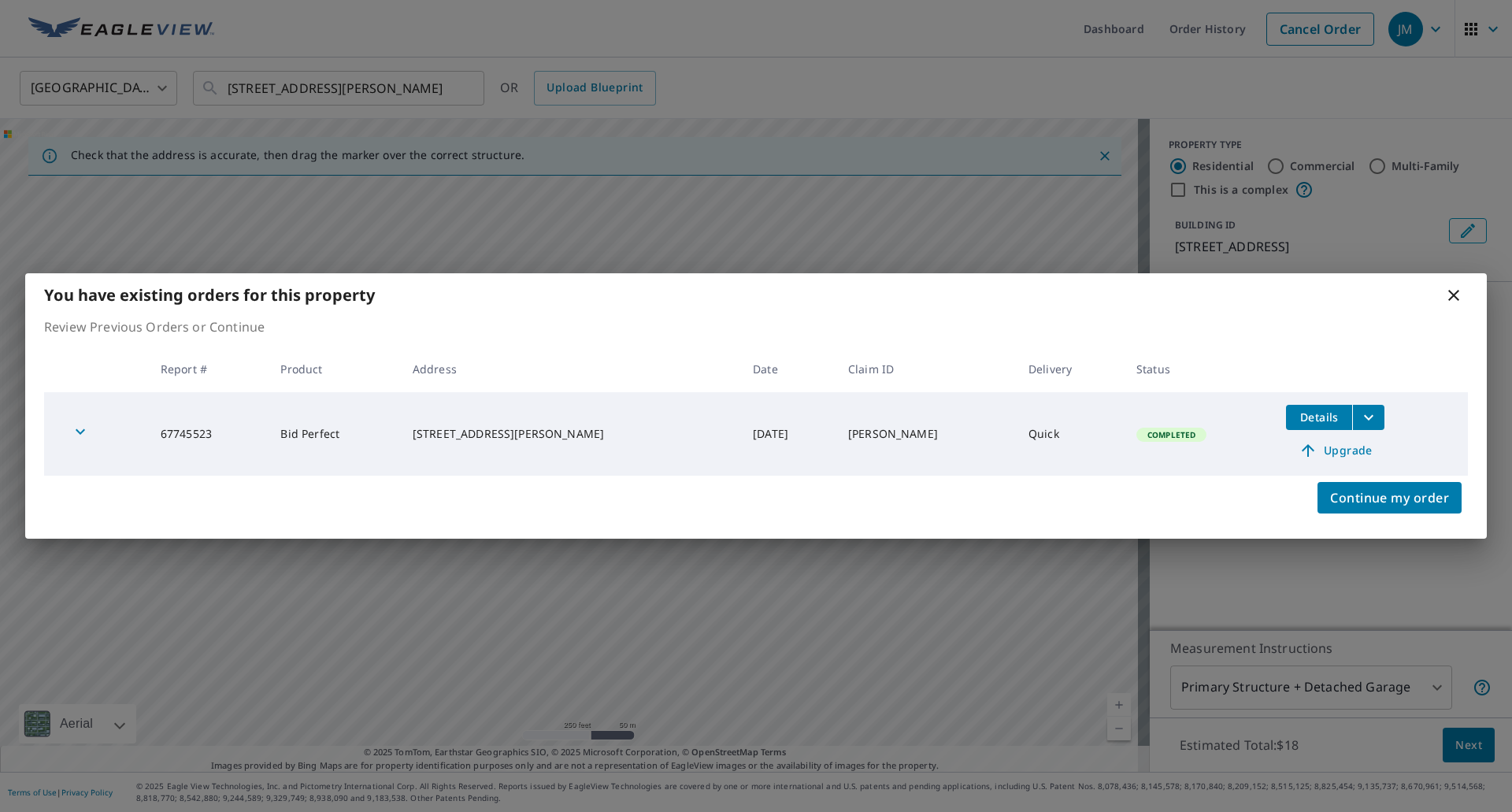
click at [1455, 307] on div "You have existing orders for this property" at bounding box center [756, 295] width 1462 height 43
click at [1451, 293] on icon at bounding box center [1454, 295] width 11 height 11
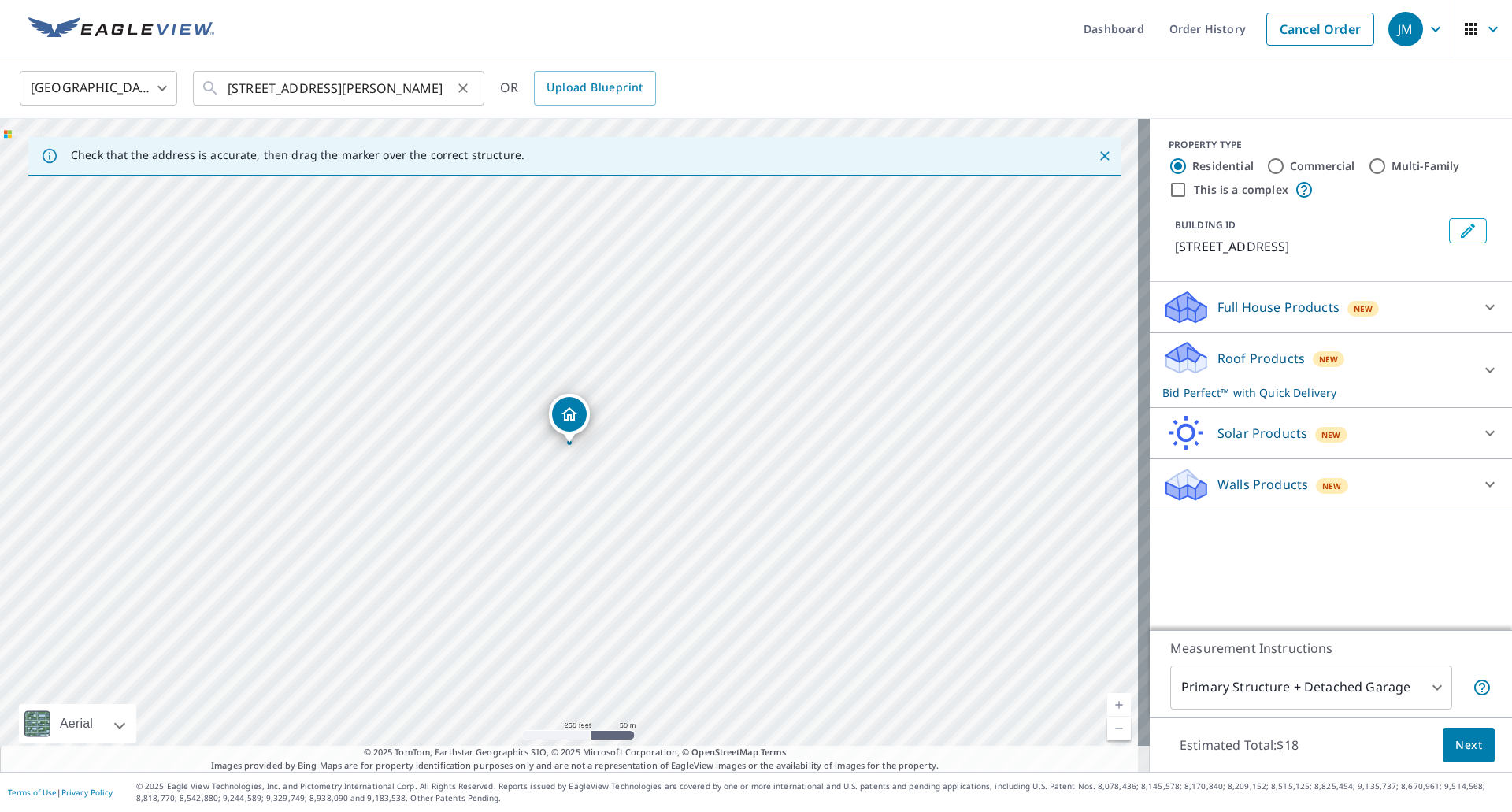
click at [471, 90] on button "Clear" at bounding box center [463, 88] width 22 height 22
click at [393, 89] on input "text" at bounding box center [339, 88] width 225 height 44
paste input "[STREET_ADDRESS][PERSON_NAME]"
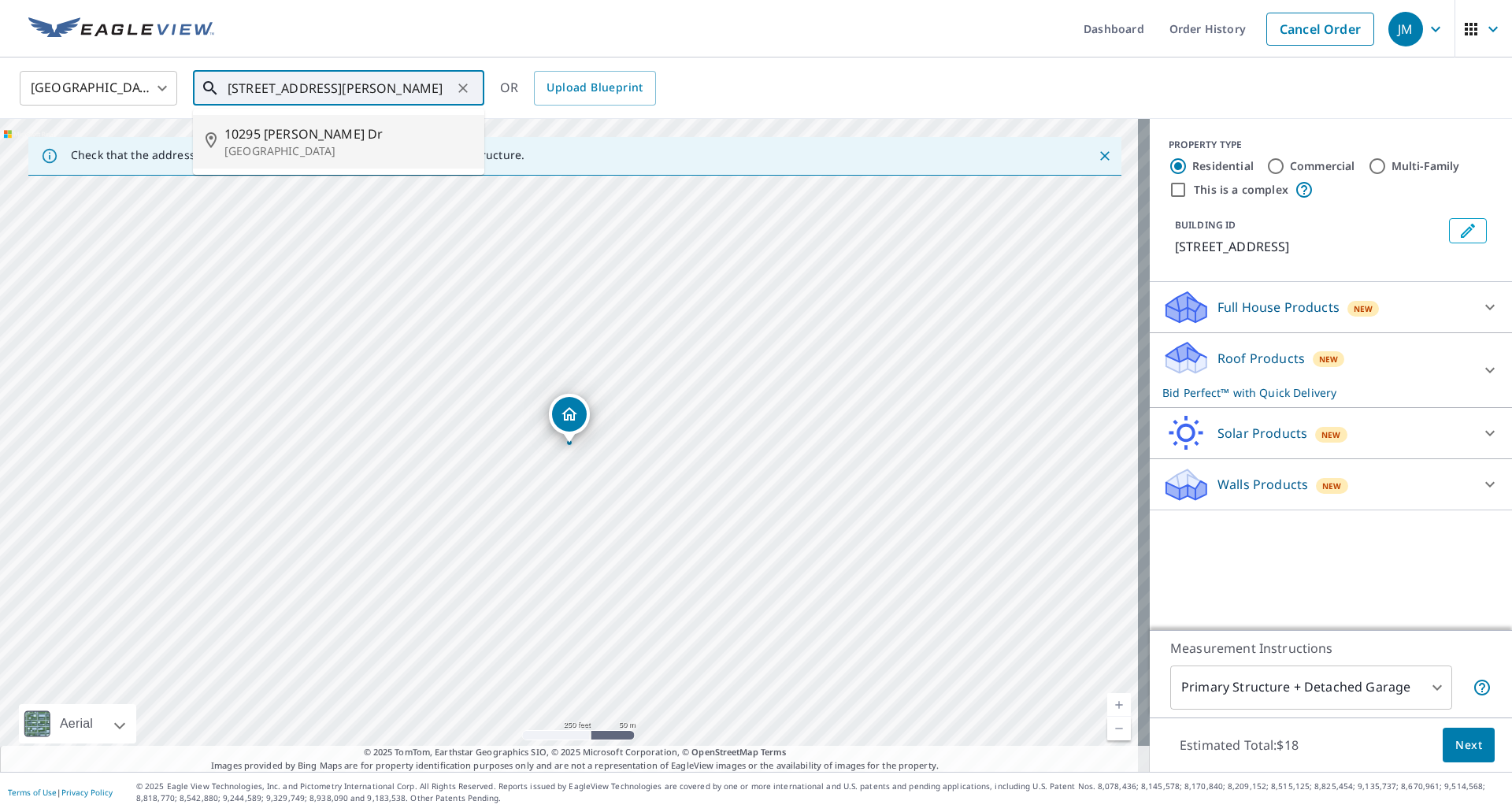
click at [313, 139] on span "10295 [PERSON_NAME] Dr" at bounding box center [348, 134] width 247 height 19
type input "[STREET_ADDRESS][PERSON_NAME][PERSON_NAME]"
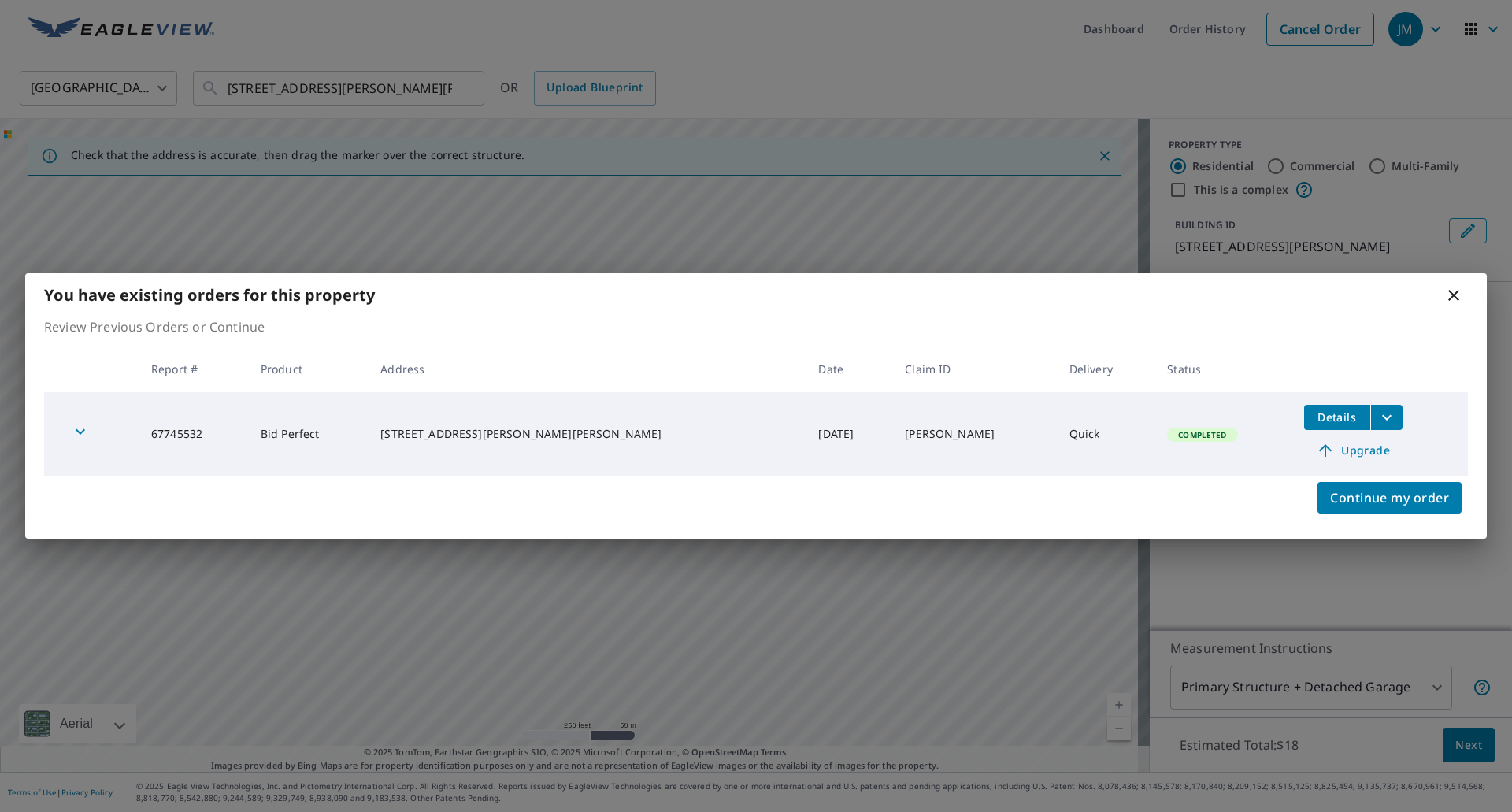
click at [1450, 296] on icon at bounding box center [1454, 295] width 19 height 19
